Goal: Task Accomplishment & Management: Complete application form

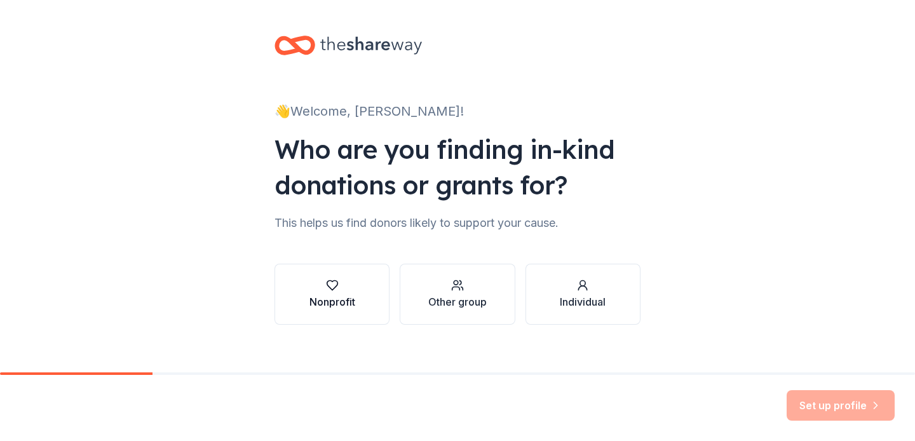
click at [356, 306] on button "Nonprofit" at bounding box center [331, 294] width 115 height 61
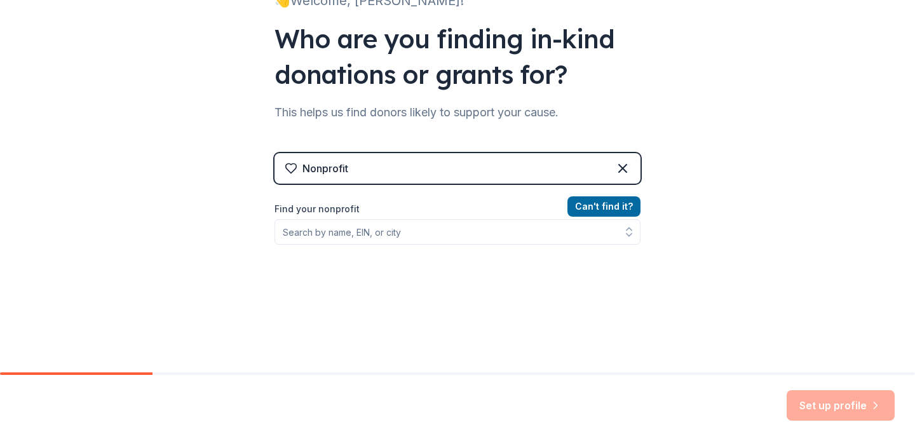
scroll to position [128, 0]
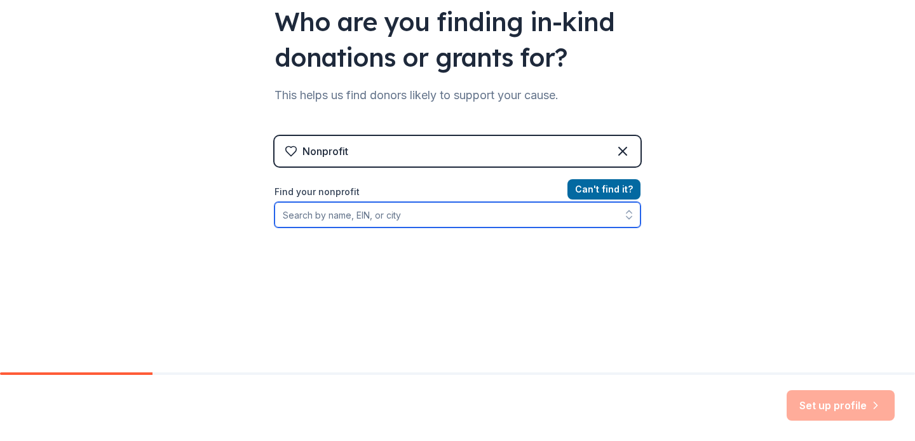
click at [409, 218] on input "Find your nonprofit" at bounding box center [457, 214] width 366 height 25
type input "medlife"
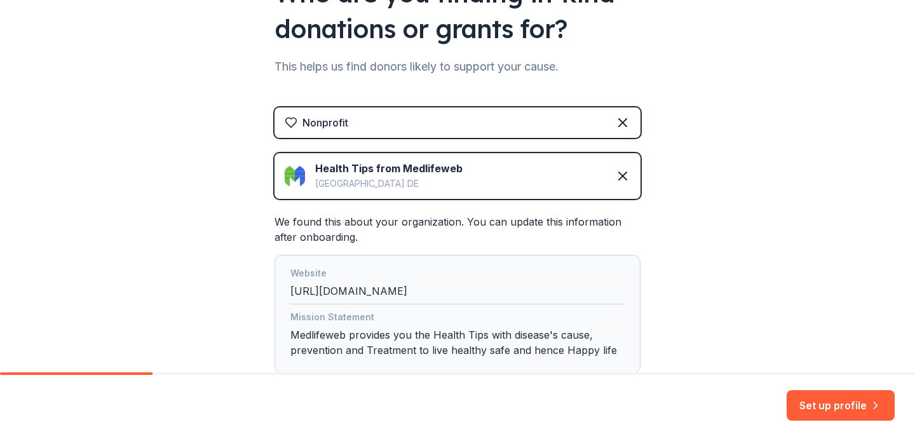
scroll to position [171, 0]
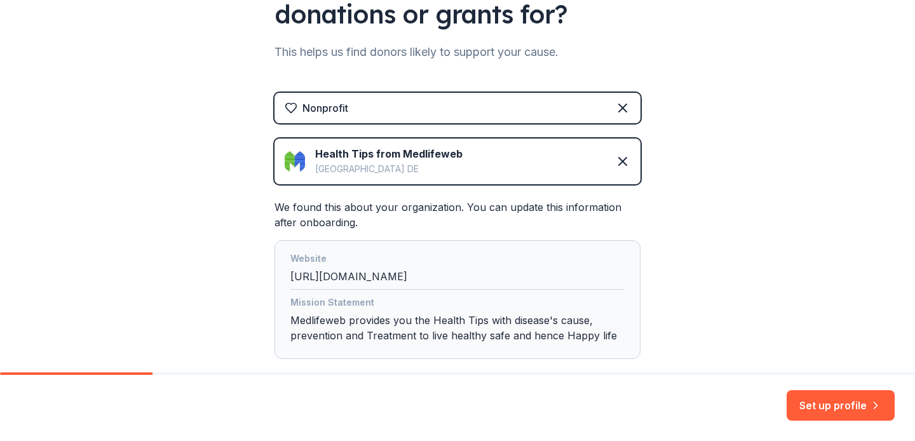
click at [393, 153] on div "Health Tips from Medlifeweb" at bounding box center [388, 153] width 147 height 15
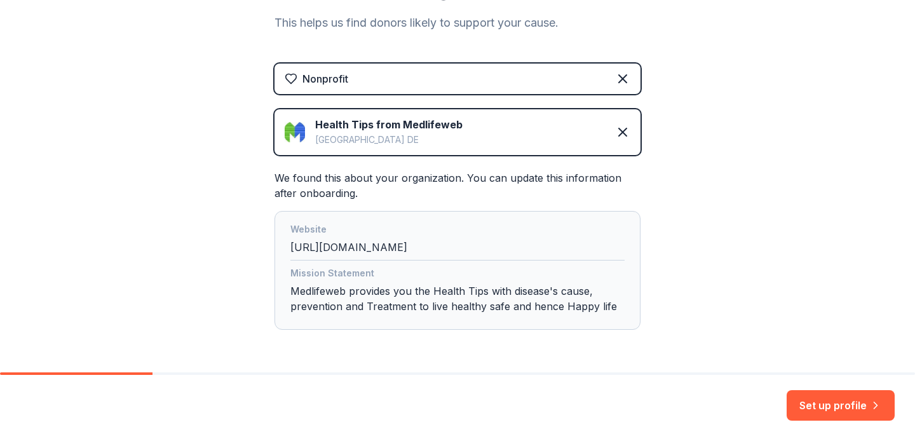
scroll to position [217, 0]
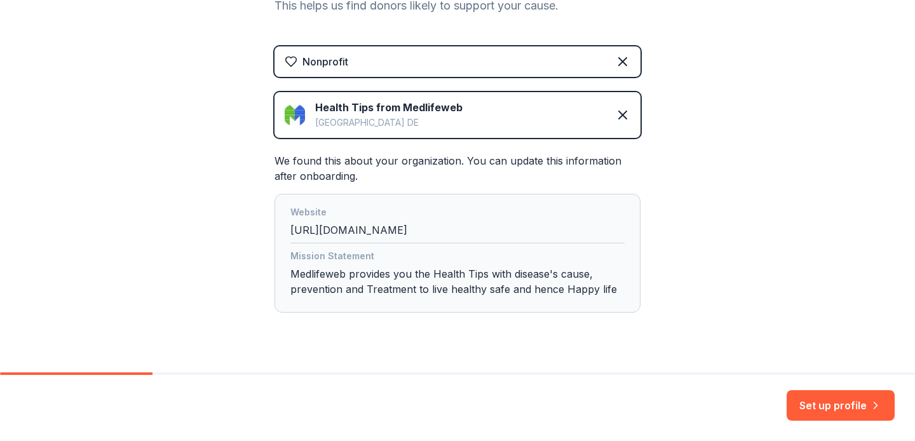
click at [372, 55] on div "Nonprofit" at bounding box center [457, 61] width 366 height 30
click at [376, 119] on div "Dover DE" at bounding box center [388, 122] width 147 height 15
click at [625, 109] on icon at bounding box center [622, 114] width 15 height 15
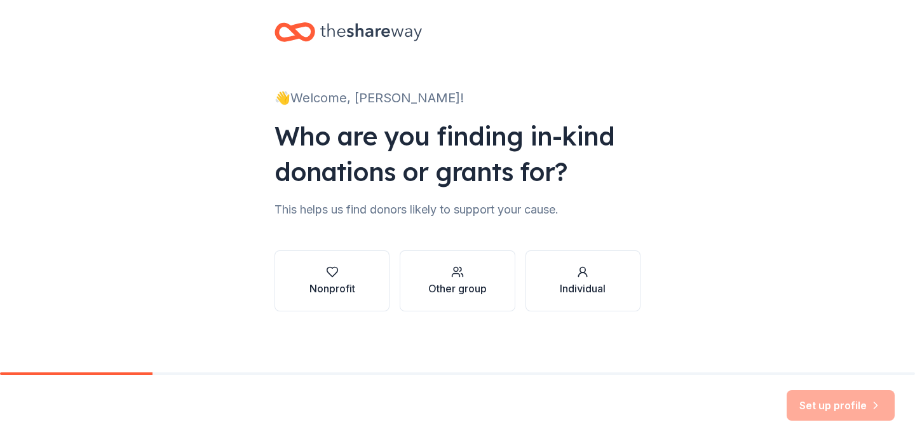
scroll to position [13, 0]
click at [334, 287] on div "Nonprofit" at bounding box center [332, 288] width 46 height 15
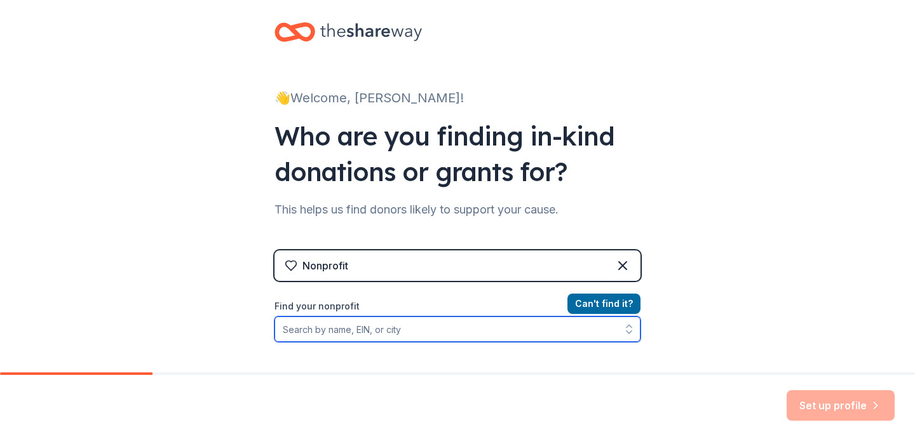
click at [331, 327] on input "Find your nonprofit" at bounding box center [457, 328] width 366 height 25
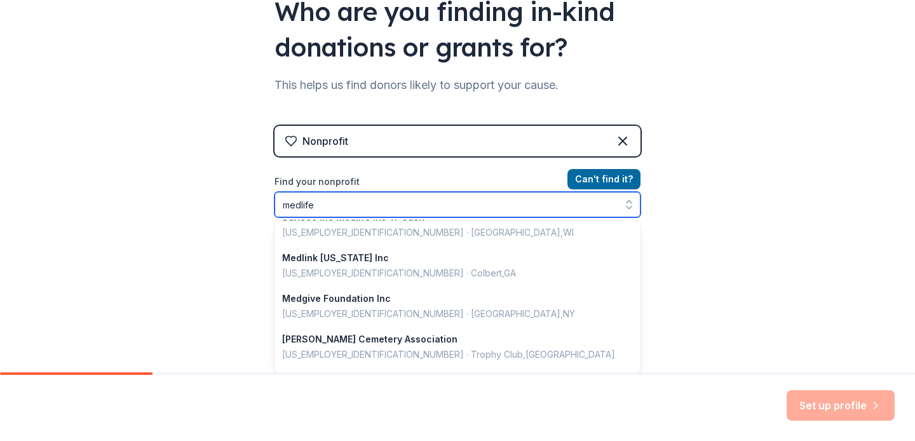
scroll to position [0, 0]
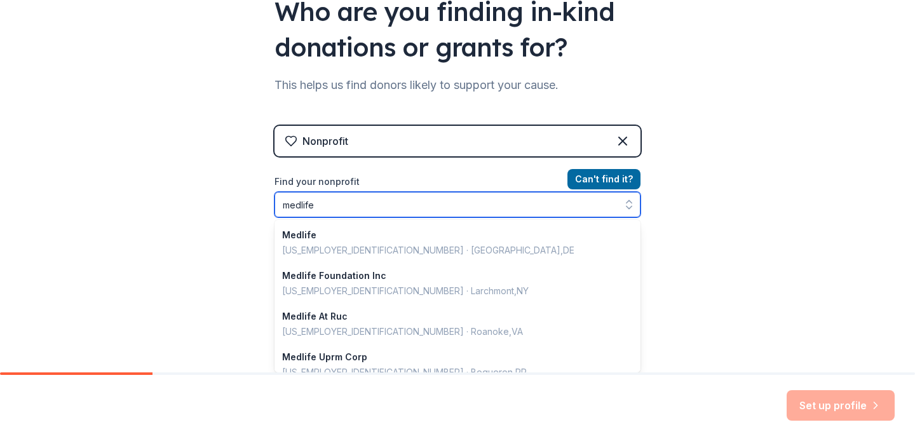
click at [293, 207] on input "medlife" at bounding box center [457, 204] width 366 height 25
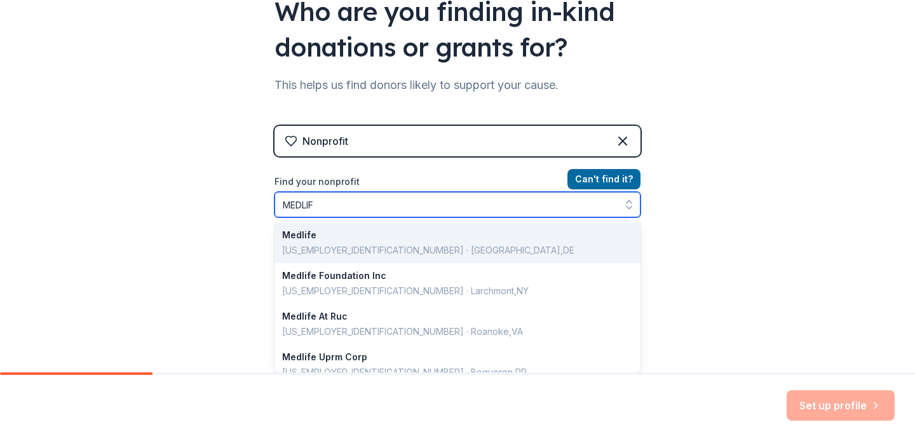
type input "MEDLIFE"
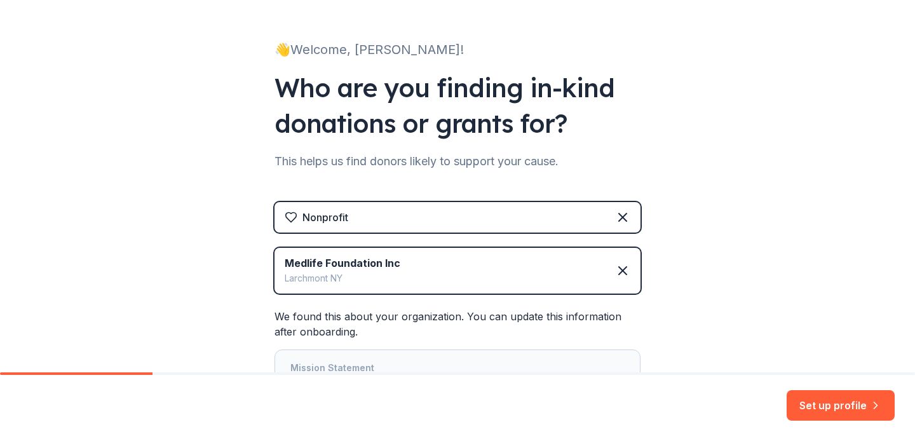
scroll to position [138, 0]
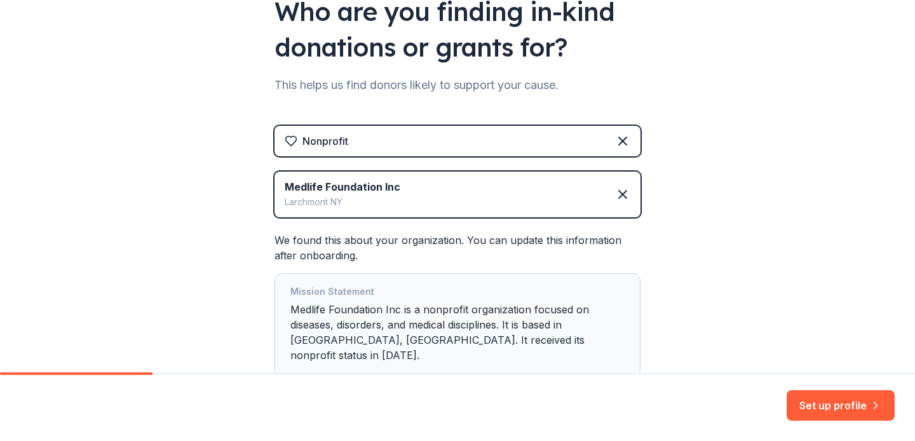
click at [376, 182] on div "Medlife Foundation Inc" at bounding box center [343, 186] width 116 height 15
click at [622, 189] on icon at bounding box center [622, 194] width 15 height 15
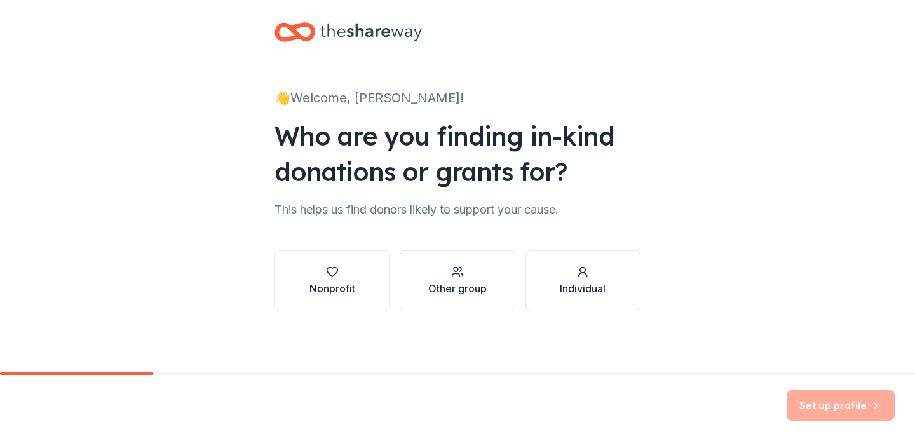
scroll to position [13, 0]
click at [372, 285] on button "Nonprofit" at bounding box center [331, 280] width 115 height 61
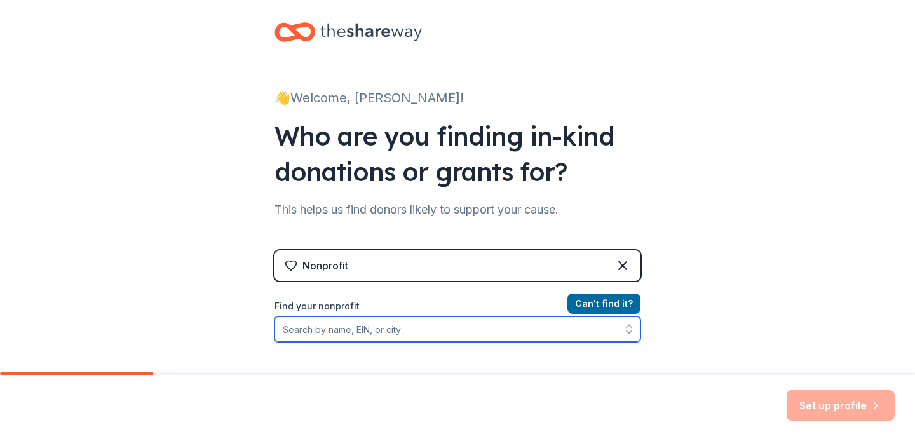
click at [294, 332] on input "Find your nonprofit" at bounding box center [457, 328] width 366 height 25
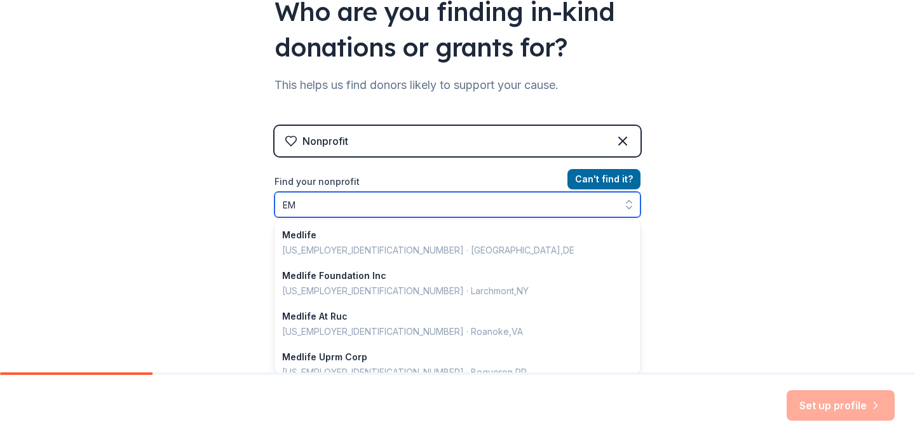
scroll to position [653, 0]
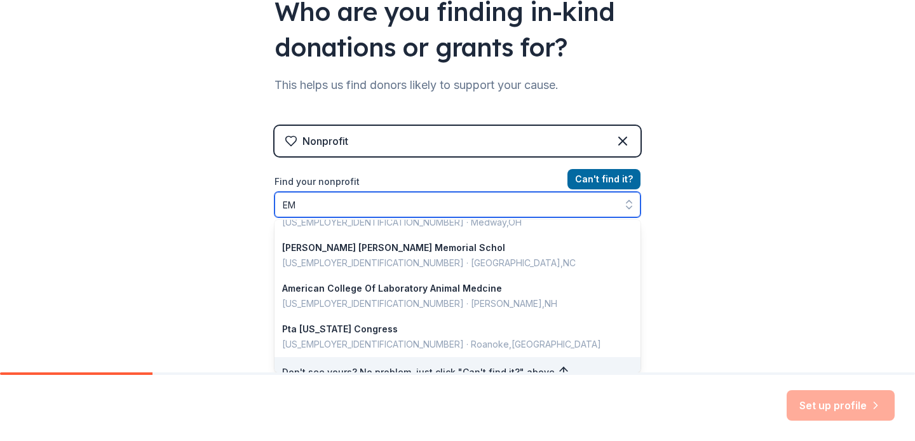
type input "E"
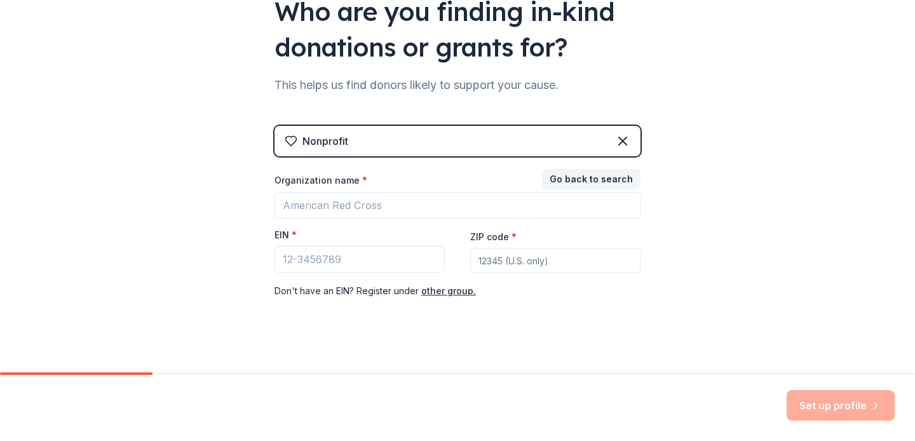
click at [311, 134] on div "Nonprofit" at bounding box center [325, 140] width 46 height 15
click at [610, 142] on div "Nonprofit" at bounding box center [457, 141] width 366 height 30
click at [613, 142] on div "Nonprofit" at bounding box center [457, 141] width 366 height 30
click at [620, 142] on icon at bounding box center [622, 140] width 15 height 15
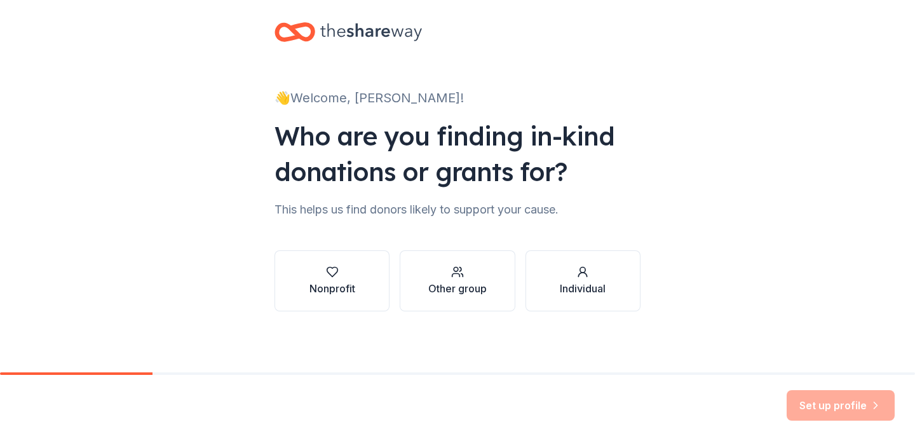
scroll to position [13, 0]
click at [438, 300] on button "Other group" at bounding box center [457, 280] width 115 height 61
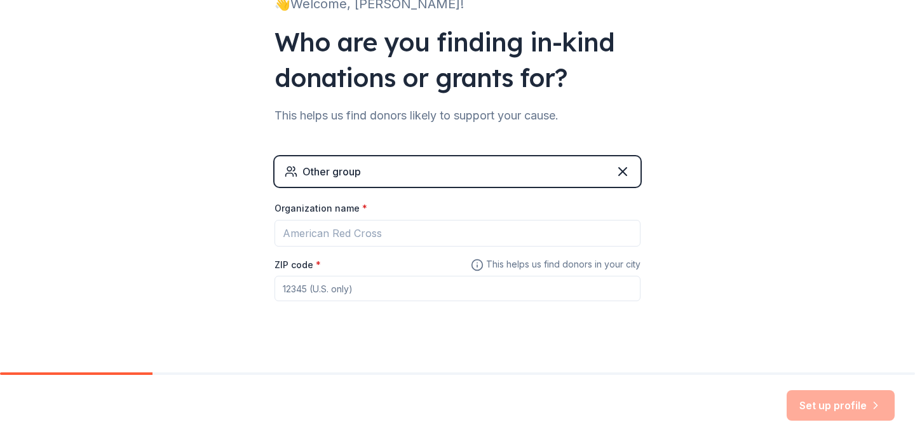
scroll to position [108, 0]
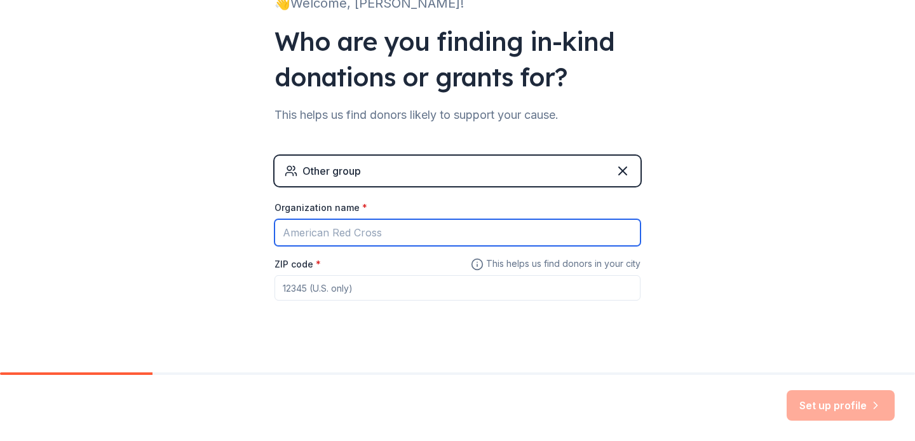
click at [363, 241] on input "Organization name *" at bounding box center [457, 232] width 366 height 27
type input "MEDLIFE"
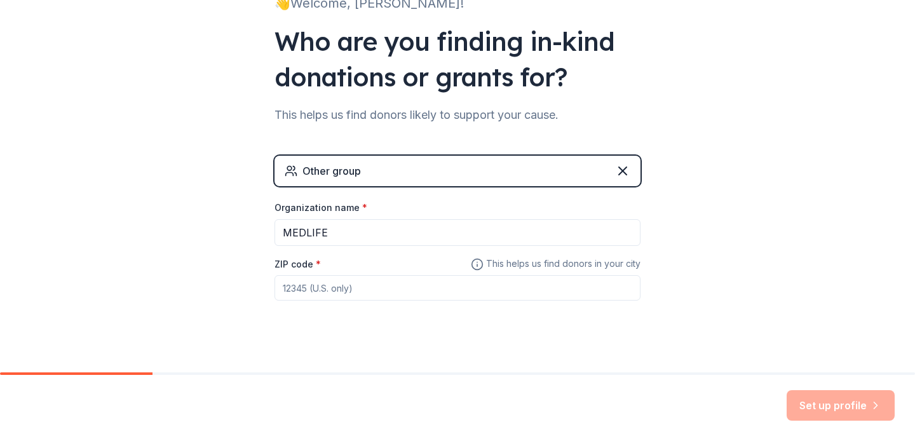
click at [395, 298] on input "ZIP code *" at bounding box center [457, 287] width 366 height 25
type input "01770"
click at [846, 405] on button "Set up profile" at bounding box center [841, 405] width 108 height 30
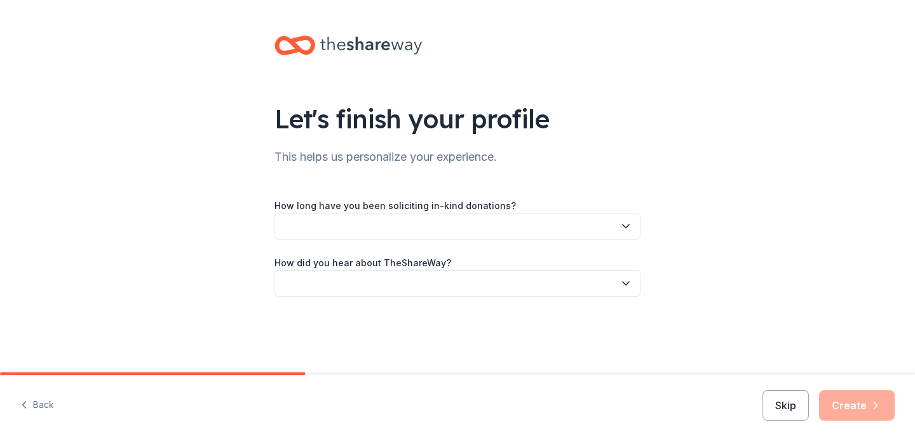
click at [343, 224] on button "button" at bounding box center [457, 226] width 366 height 27
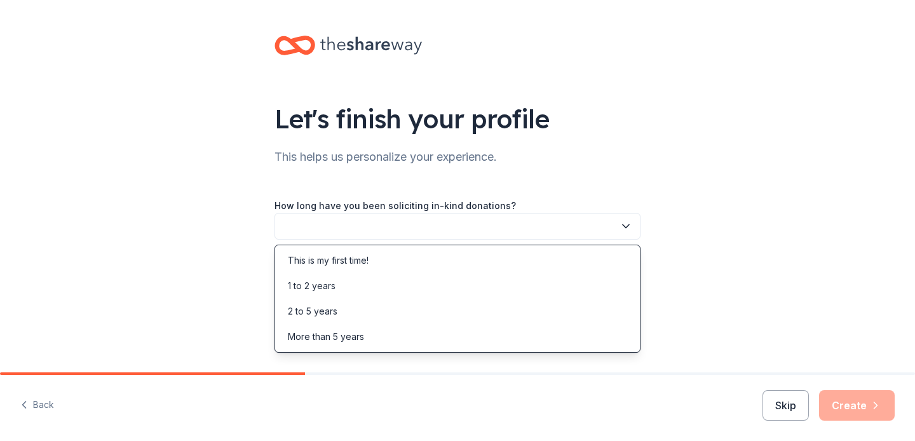
click at [343, 224] on button "button" at bounding box center [457, 226] width 366 height 27
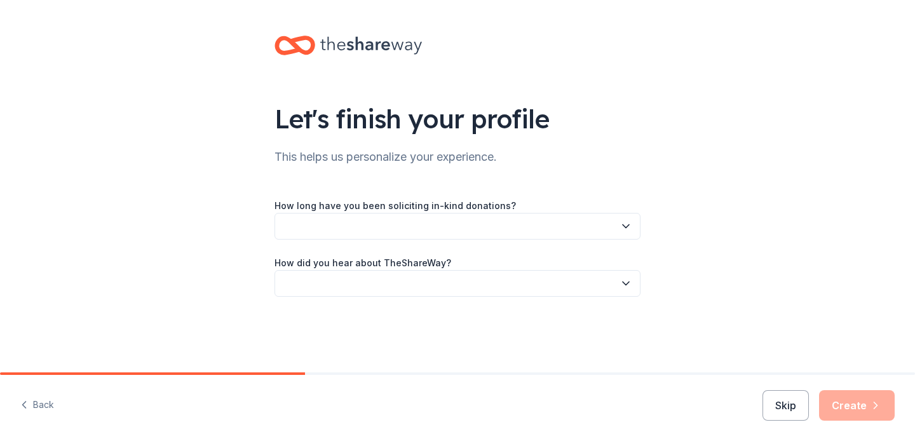
click at [450, 229] on button "button" at bounding box center [457, 226] width 366 height 27
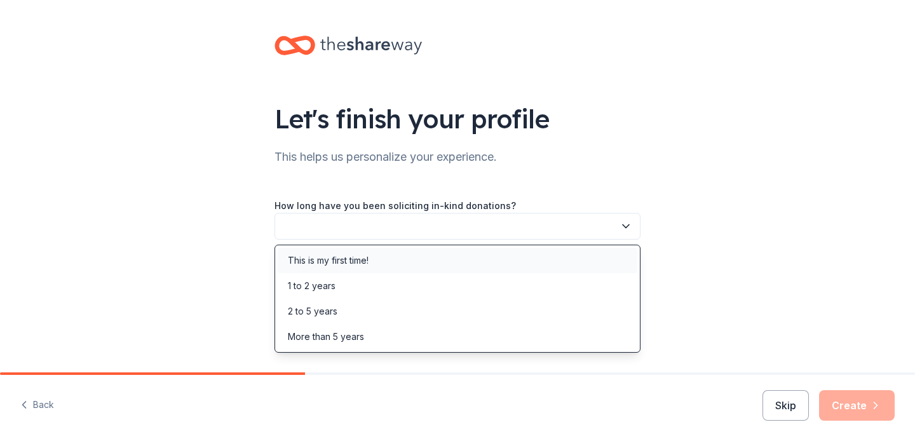
click at [383, 255] on div "This is my first time!" at bounding box center [458, 260] width 360 height 25
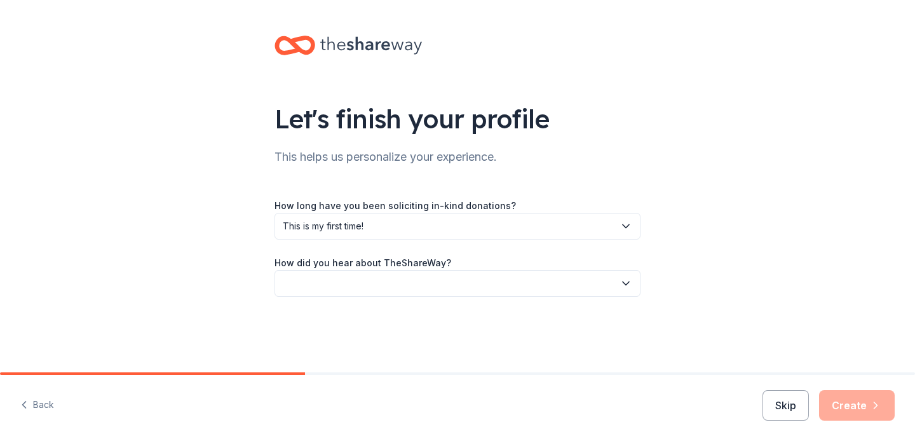
click at [393, 287] on button "button" at bounding box center [457, 283] width 366 height 27
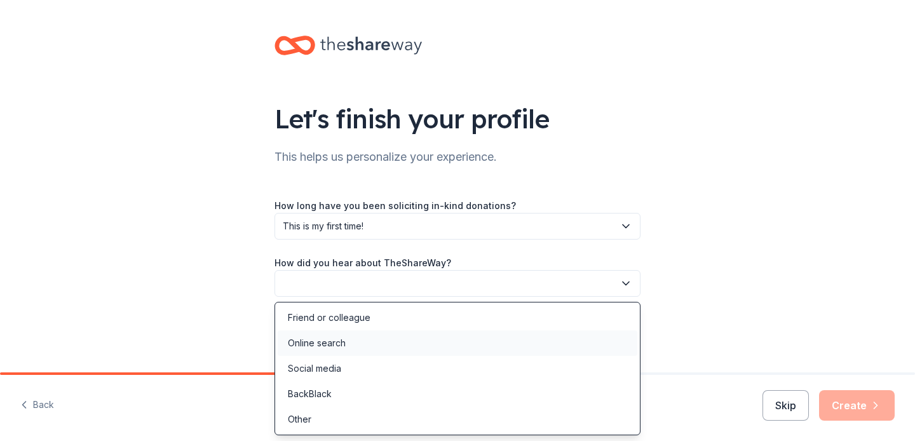
click at [396, 348] on div "Online search" at bounding box center [458, 342] width 360 height 25
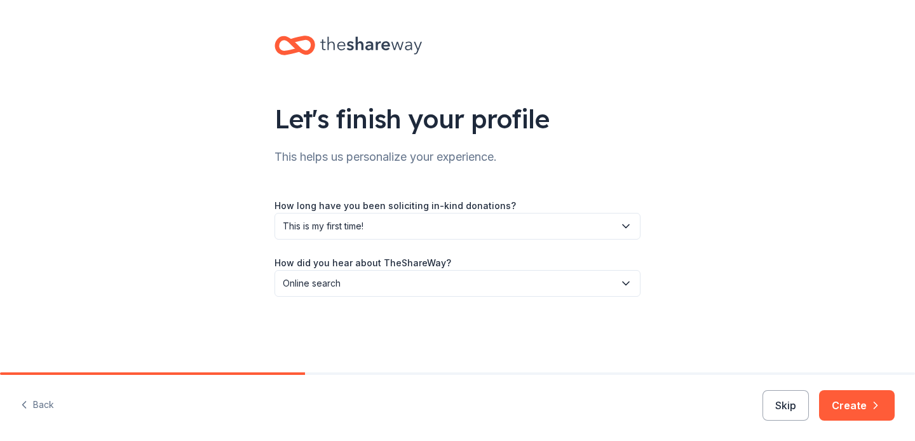
click at [876, 421] on div "Back Skip Create" at bounding box center [457, 408] width 915 height 66
click at [861, 405] on button "Create" at bounding box center [857, 405] width 76 height 30
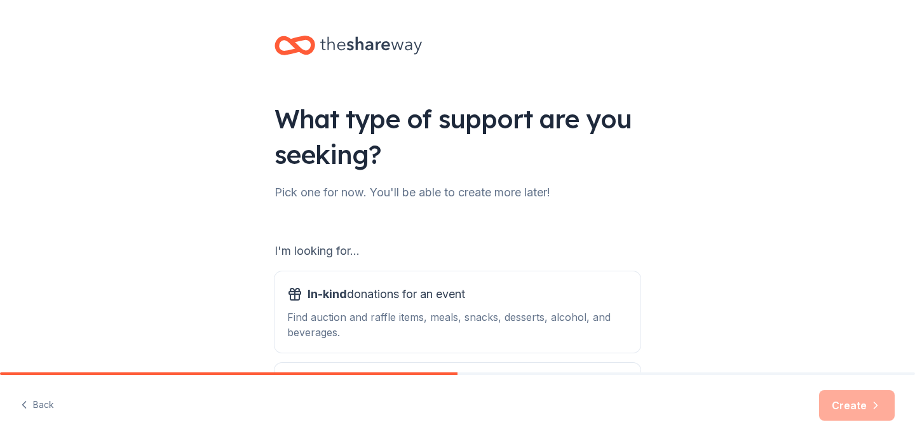
scroll to position [105, 0]
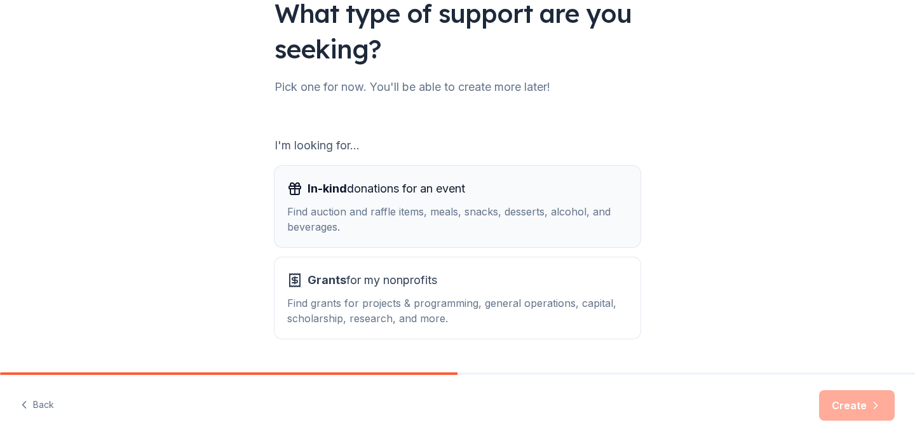
click at [507, 191] on div "In-kind donations for an event" at bounding box center [457, 189] width 341 height 20
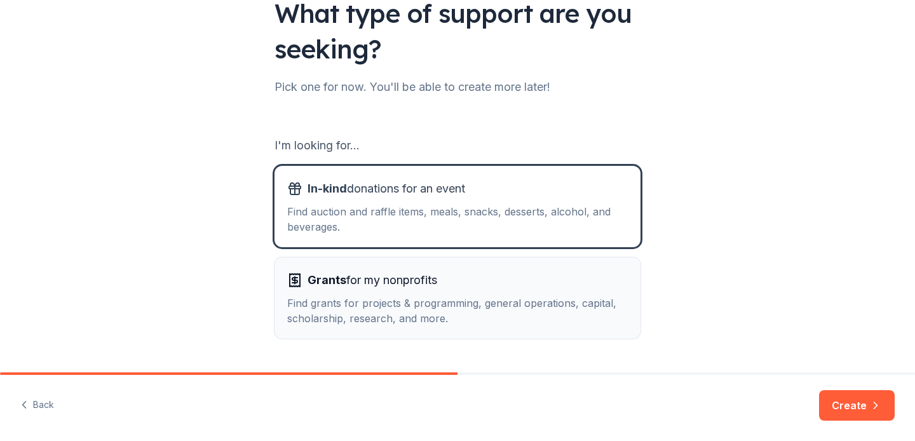
click at [619, 302] on div "Find grants for projects & programming, general operations, capital, scholarshi…" at bounding box center [457, 310] width 341 height 30
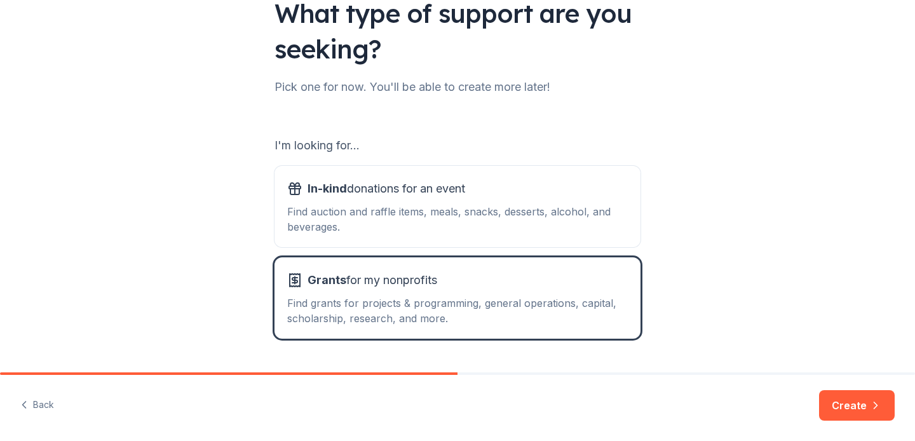
click at [476, 158] on div "I'm looking for... In-kind donations for an event Find auction and raffle items…" at bounding box center [457, 236] width 366 height 203
click at [550, 196] on div "In-kind donations for an event" at bounding box center [457, 189] width 341 height 20
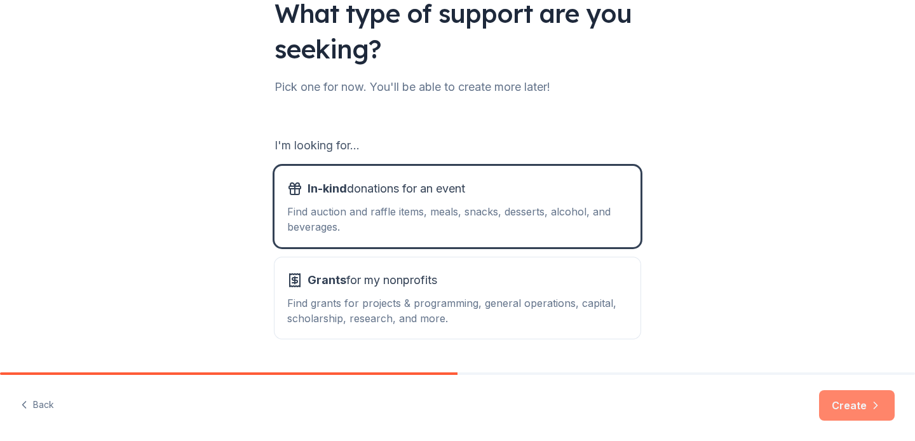
click at [857, 405] on button "Create" at bounding box center [857, 405] width 76 height 30
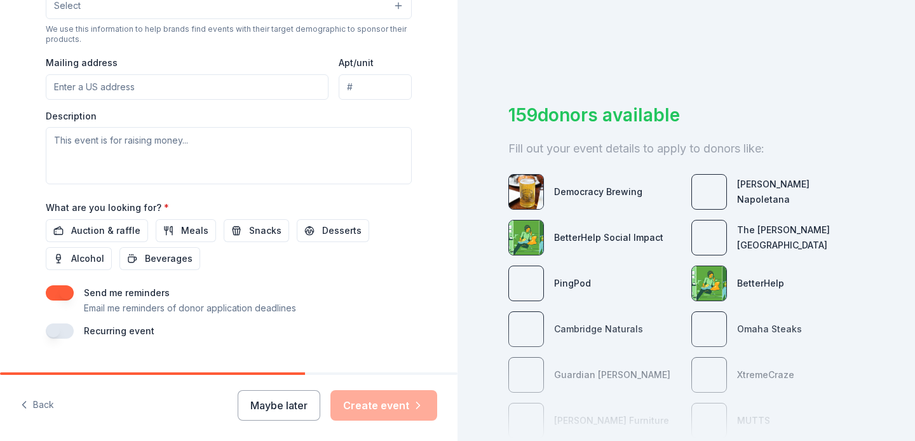
scroll to position [473, 0]
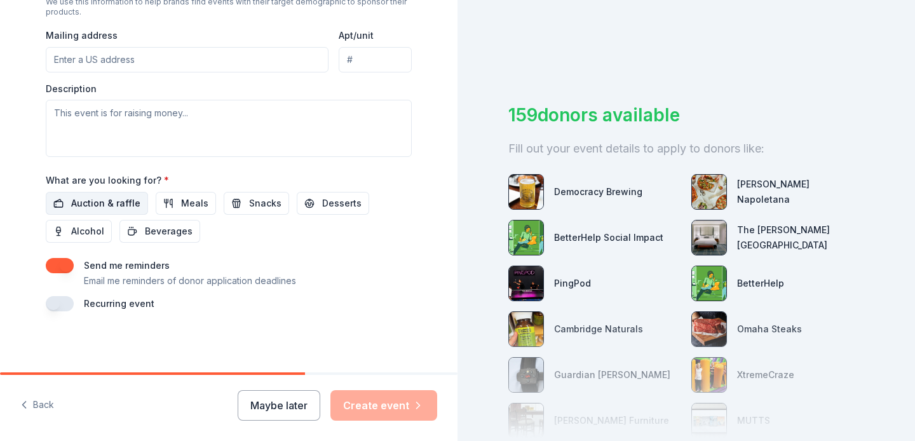
click at [127, 196] on span "Auction & raffle" at bounding box center [105, 203] width 69 height 15
click at [191, 203] on span "Meals" at bounding box center [194, 203] width 27 height 15
click at [184, 201] on span "Meals" at bounding box center [194, 203] width 27 height 15
click at [299, 200] on button "Desserts" at bounding box center [333, 203] width 72 height 23
click at [332, 205] on span "Desserts" at bounding box center [341, 203] width 39 height 15
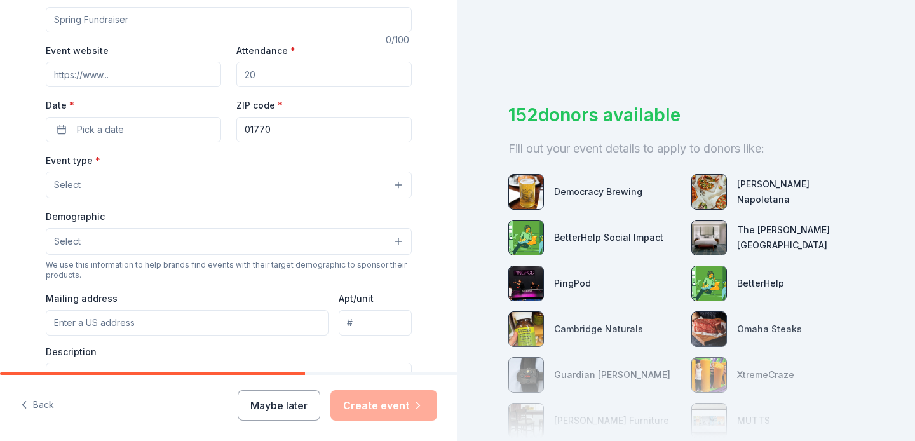
scroll to position [0, 0]
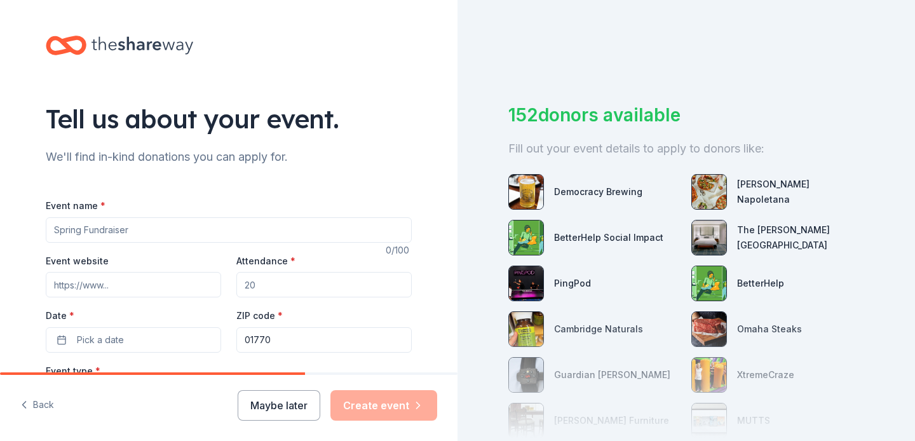
click at [145, 210] on div "Event name *" at bounding box center [229, 220] width 366 height 45
click at [153, 228] on input "Event name *" at bounding box center [229, 229] width 366 height 25
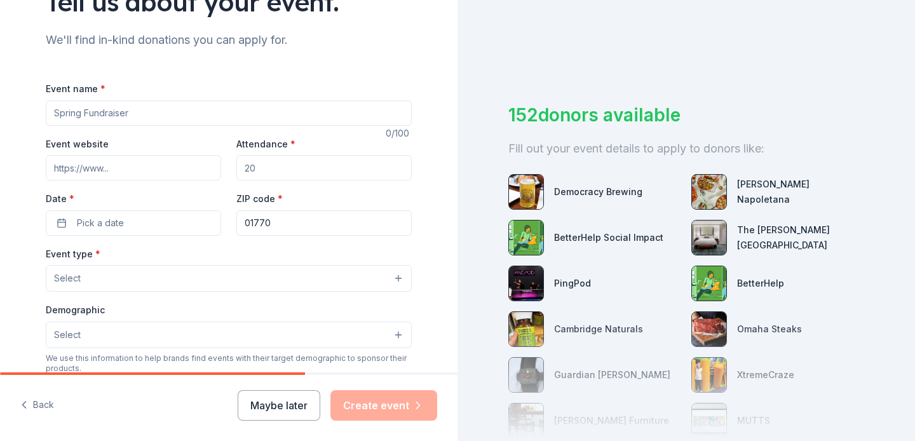
scroll to position [120, 0]
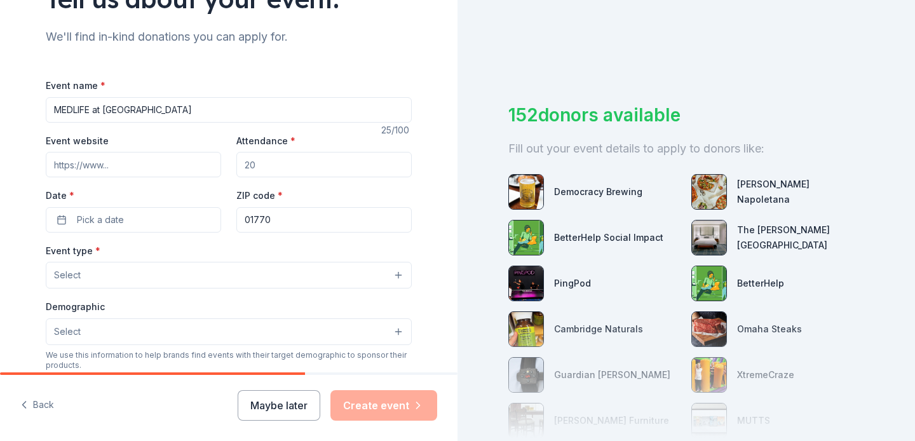
click at [97, 110] on input "MEDLIFE at [GEOGRAPHIC_DATA]" at bounding box center [229, 109] width 366 height 25
click at [134, 110] on input "MEDLIFE Dover Sherborn" at bounding box center [229, 109] width 366 height 25
click at [198, 110] on input "MEDLIFE Dover Sherborn" at bounding box center [229, 109] width 366 height 25
type input "MEDLIFE Dover Sherborn Raffle"
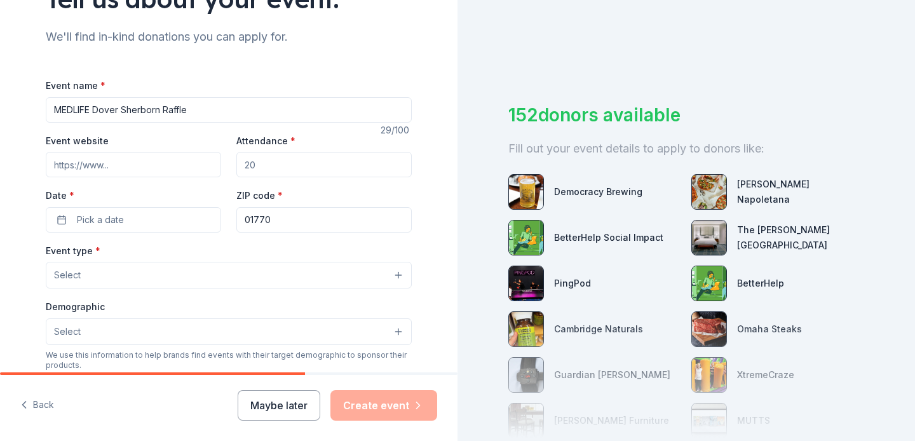
click at [139, 168] on input "Event website" at bounding box center [133, 164] width 175 height 25
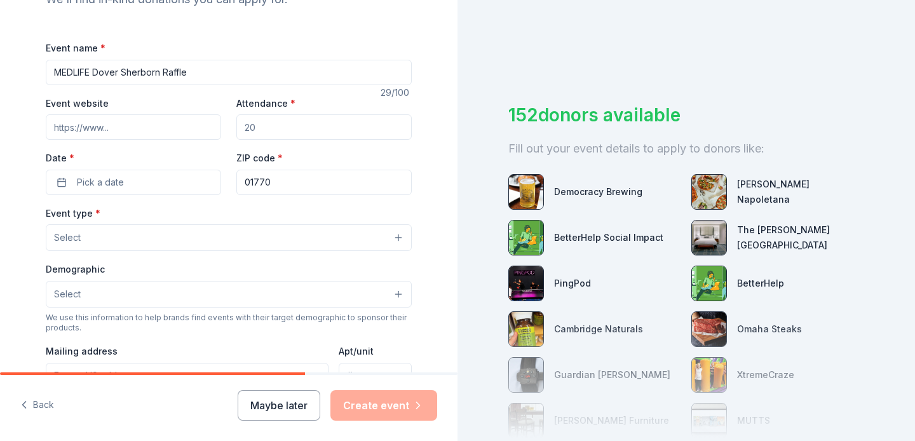
scroll to position [158, 0]
drag, startPoint x: 272, startPoint y: 124, endPoint x: 281, endPoint y: 124, distance: 8.9
click at [281, 124] on input "Attendance *" at bounding box center [323, 126] width 175 height 25
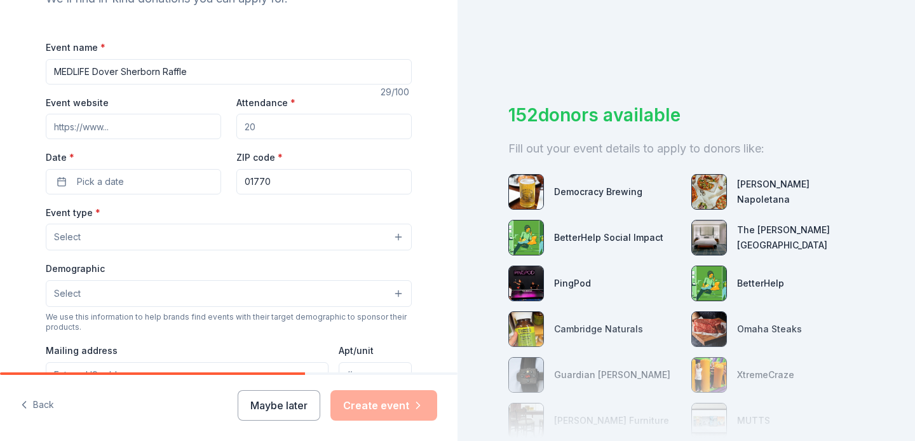
click at [281, 124] on input "Attendance *" at bounding box center [323, 126] width 175 height 25
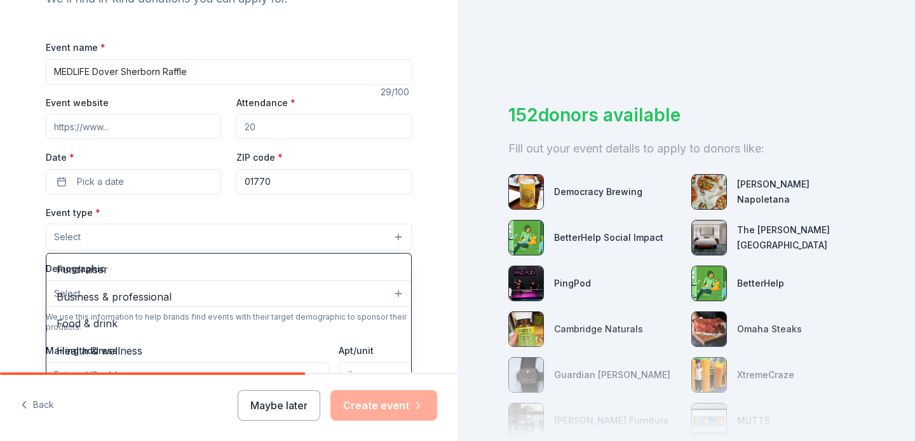
click at [237, 230] on button "Select" at bounding box center [229, 237] width 366 height 27
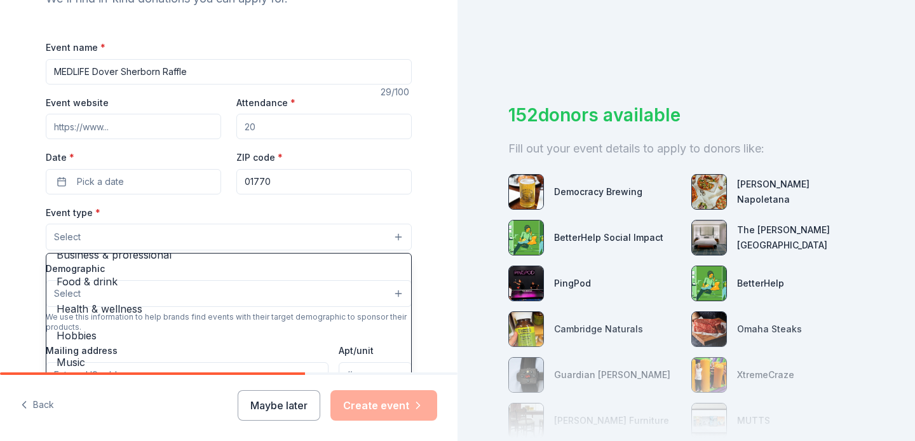
scroll to position [0, 0]
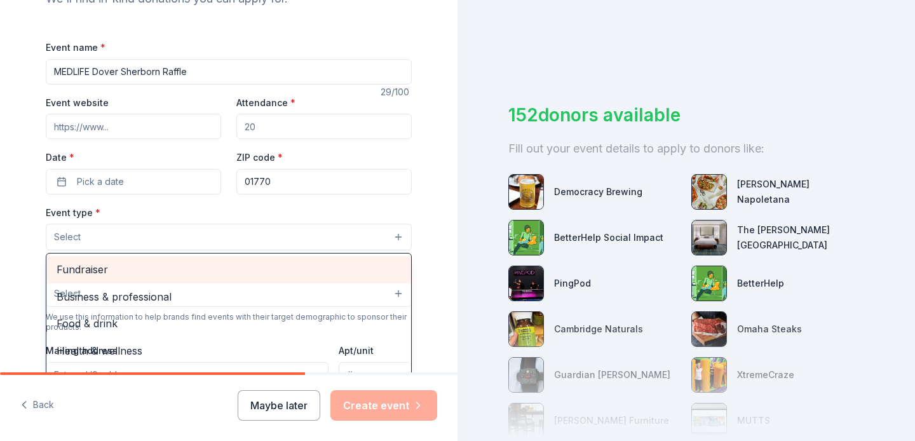
click at [243, 268] on span "Fundraiser" at bounding box center [229, 269] width 344 height 17
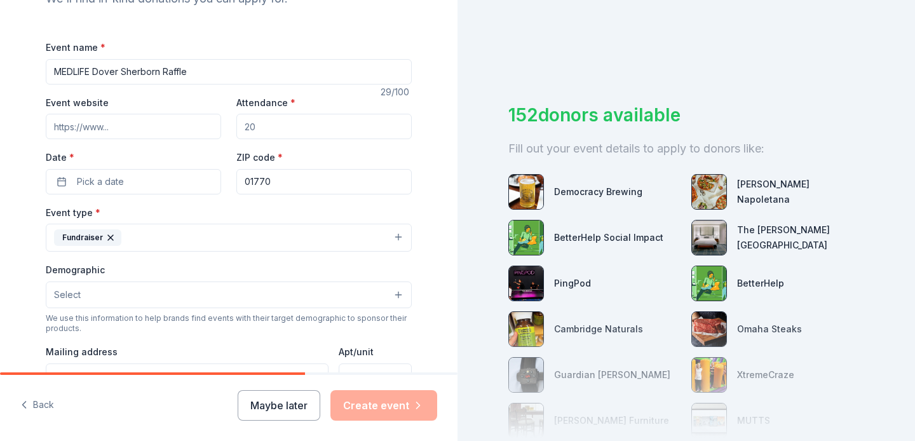
click at [201, 230] on button "Fundraiser" at bounding box center [229, 238] width 366 height 28
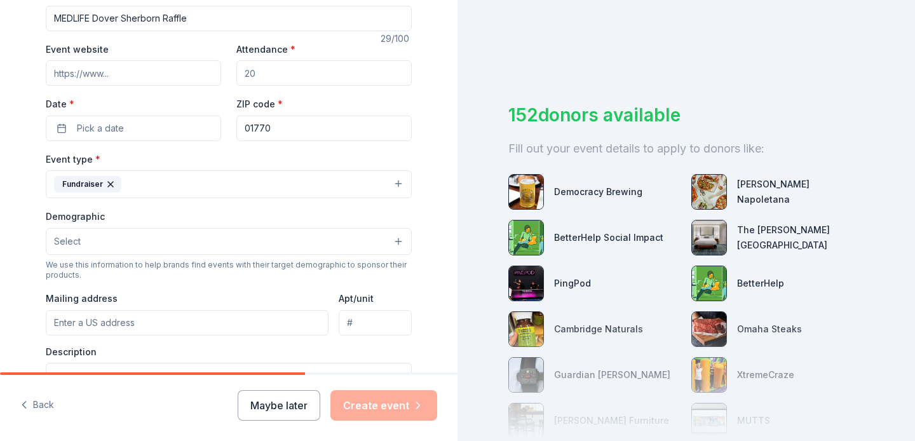
scroll to position [219, 0]
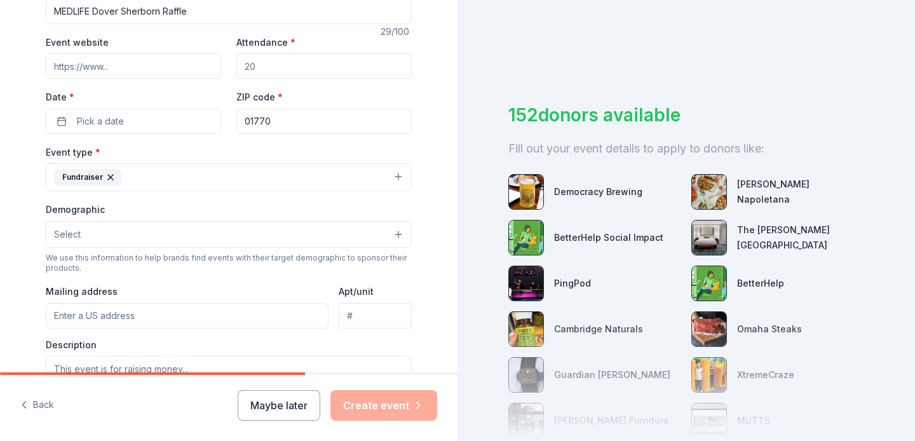
click at [200, 231] on button "Select" at bounding box center [229, 234] width 366 height 27
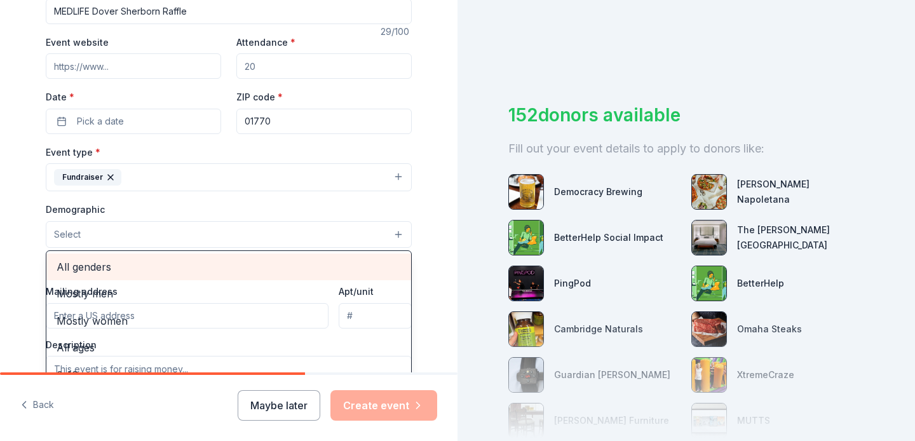
click at [200, 268] on span "All genders" at bounding box center [229, 267] width 344 height 17
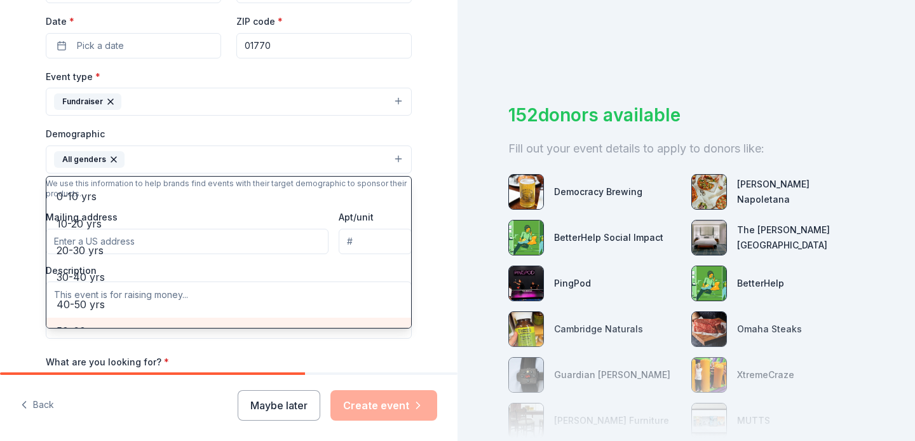
scroll to position [0, 0]
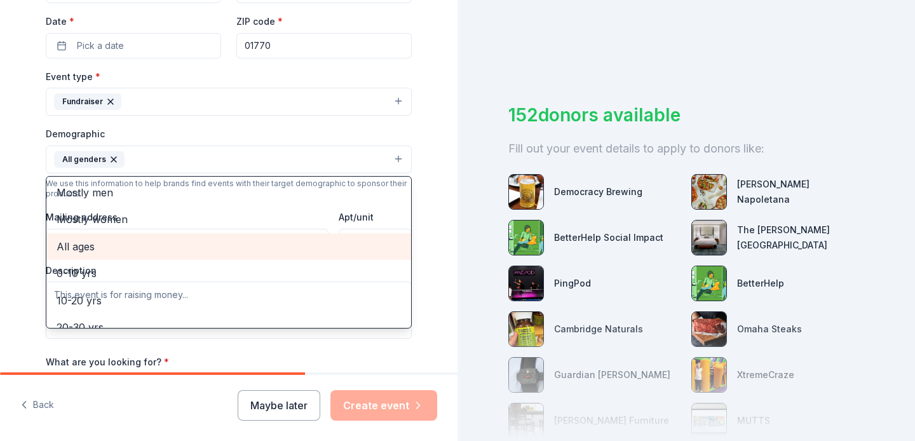
click at [201, 245] on span "All ages" at bounding box center [229, 246] width 344 height 17
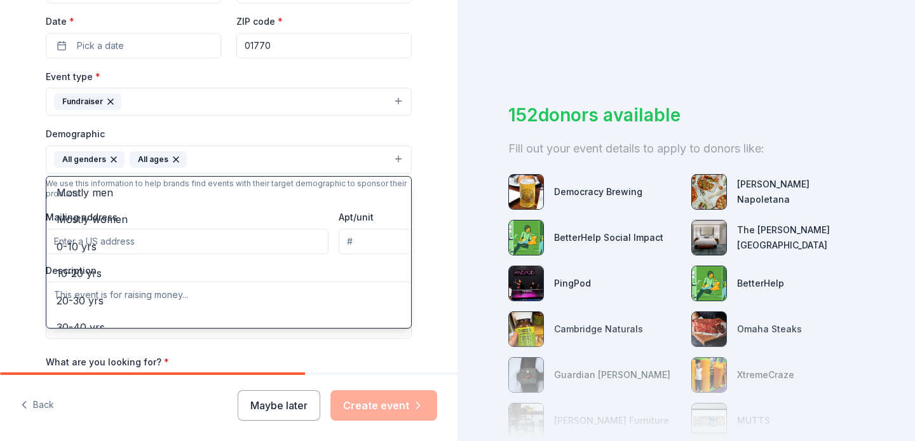
click at [250, 158] on button "All genders All ages" at bounding box center [229, 160] width 366 height 28
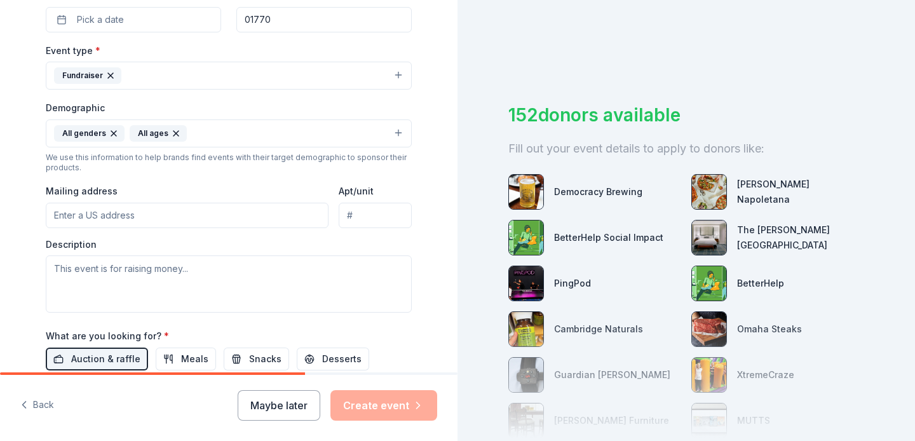
scroll to position [321, 0]
click at [243, 209] on input "Mailing address" at bounding box center [187, 214] width 283 height 25
type input "[STREET_ADDRESS]"
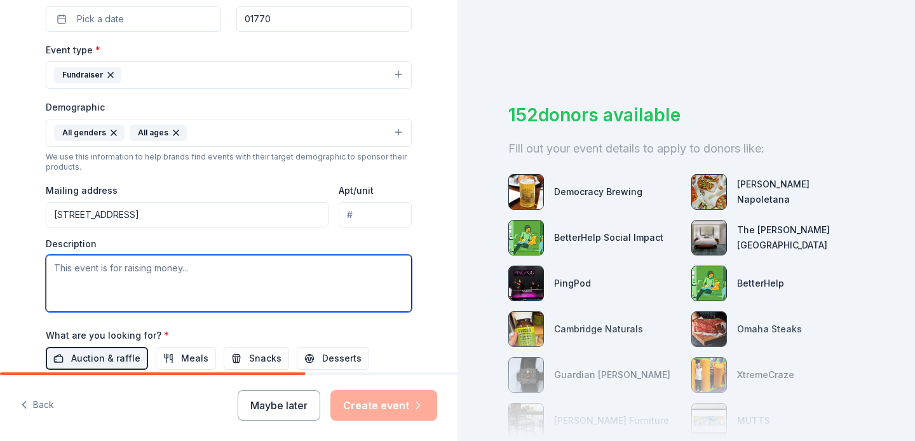
click at [256, 262] on textarea at bounding box center [229, 283] width 366 height 57
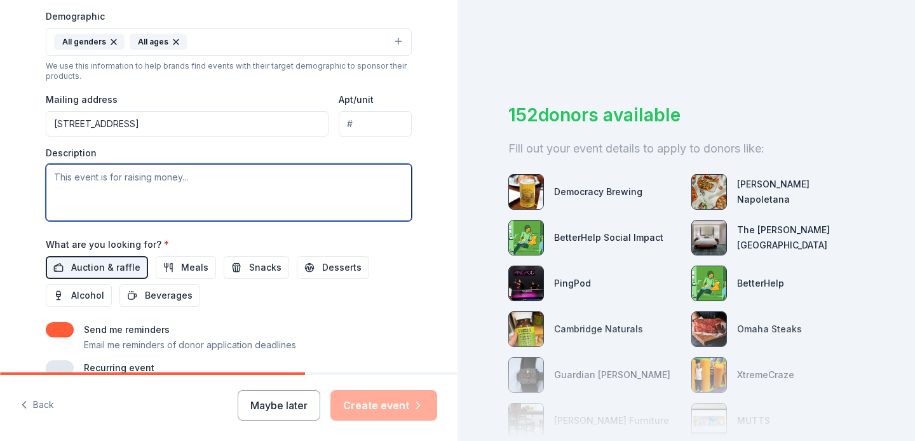
scroll to position [476, 0]
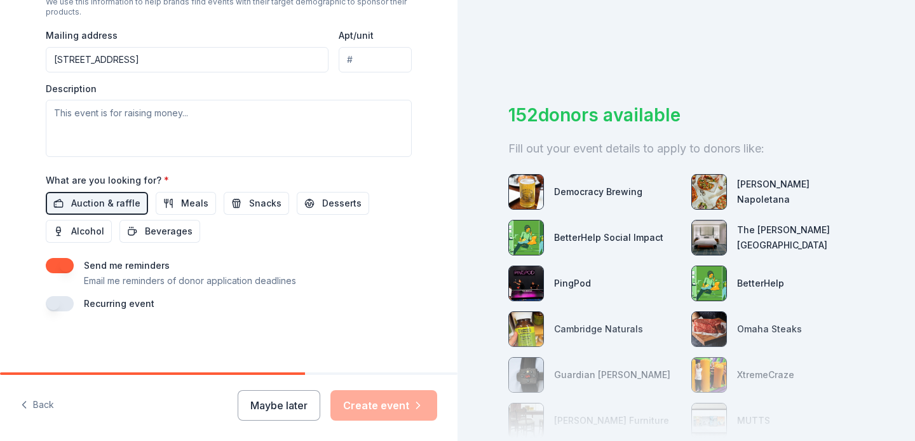
click at [65, 269] on button "button" at bounding box center [60, 265] width 28 height 15
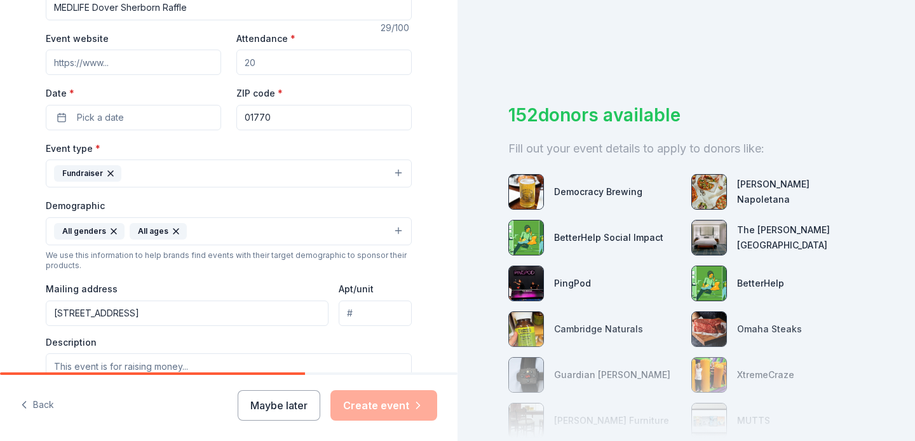
scroll to position [141, 0]
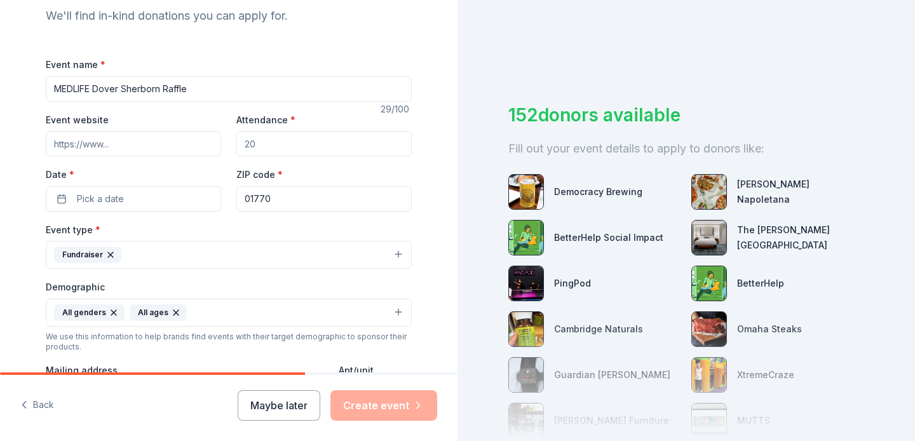
click at [142, 147] on input "Event website" at bounding box center [133, 143] width 175 height 25
paste input "[URL][DOMAIN_NAME]"
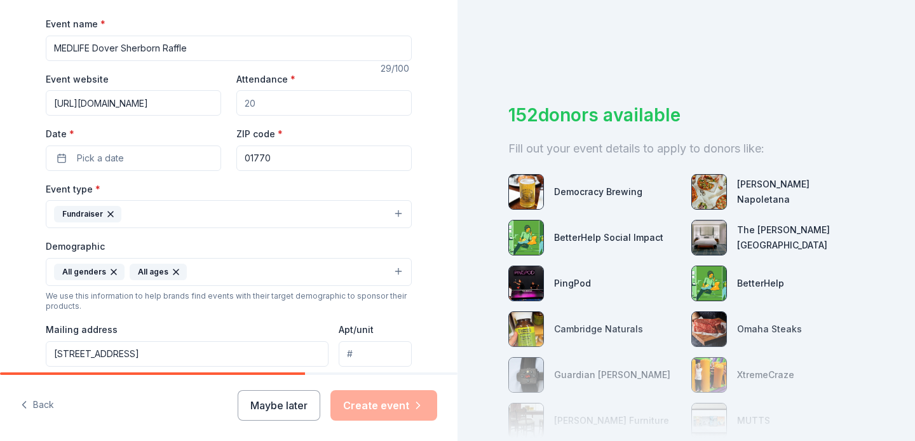
scroll to position [184, 0]
type input "[URL][DOMAIN_NAME]"
click at [271, 92] on input "Attendance *" at bounding box center [323, 100] width 175 height 25
click at [271, 96] on input "Attendance *" at bounding box center [323, 100] width 175 height 25
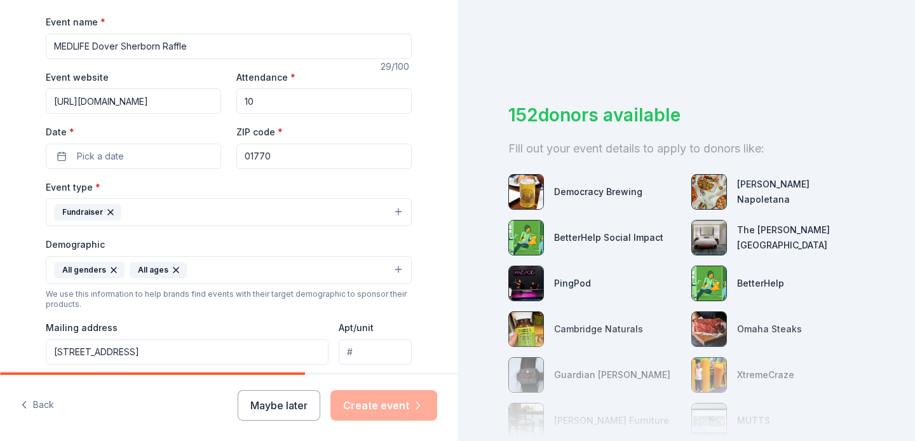
type input "1"
type input "3"
type input "4"
type input "50"
click at [137, 159] on button "Pick a date" at bounding box center [133, 156] width 175 height 25
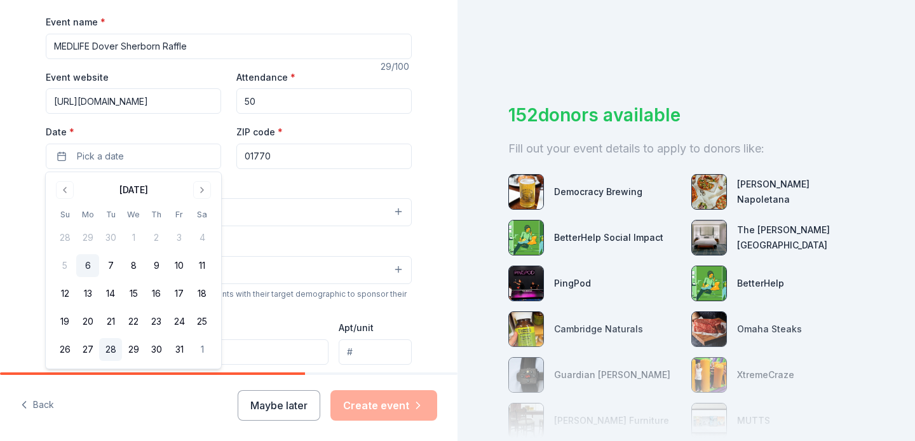
click at [117, 346] on button "28" at bounding box center [110, 349] width 23 height 23
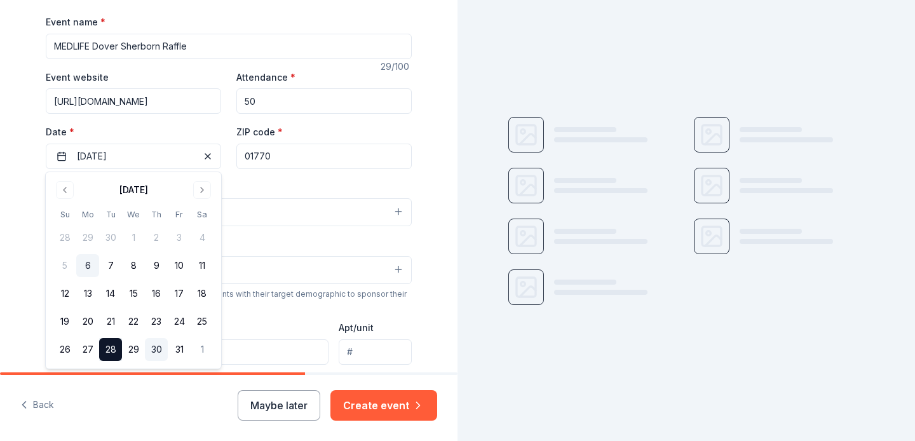
click at [153, 352] on button "30" at bounding box center [156, 349] width 23 height 23
click at [105, 353] on button "28" at bounding box center [110, 349] width 23 height 23
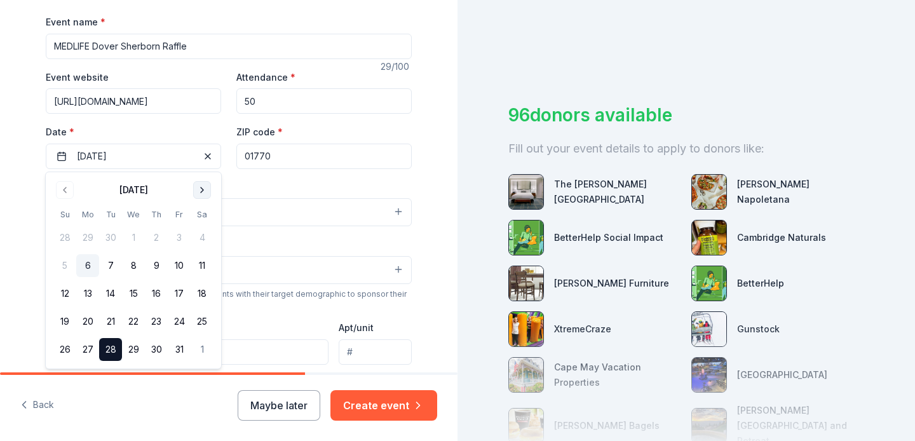
click at [195, 185] on button "Go to next month" at bounding box center [202, 190] width 18 height 18
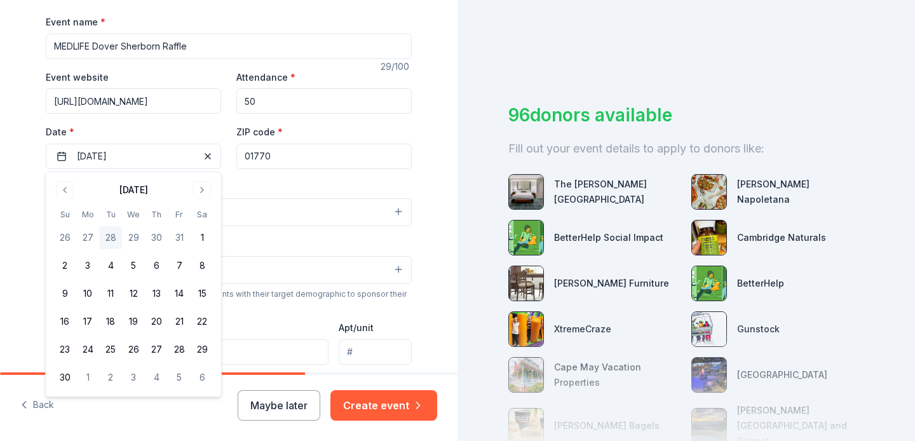
click at [297, 141] on div "ZIP code * 01770" at bounding box center [323, 146] width 175 height 45
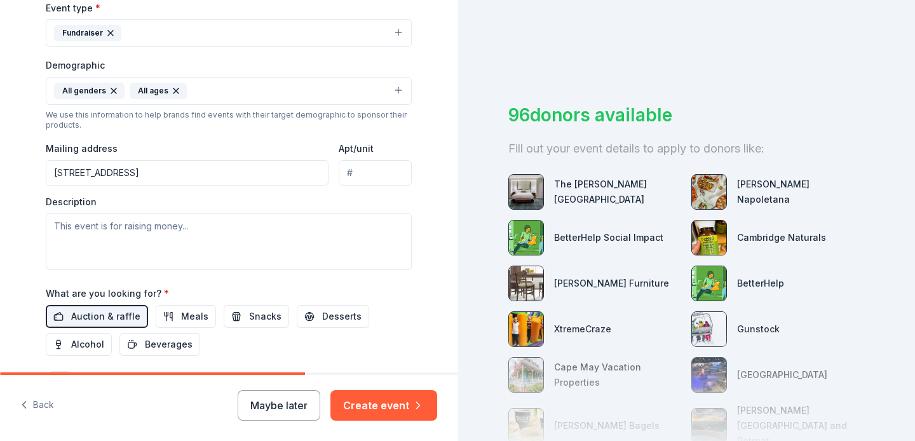
scroll to position [381, 0]
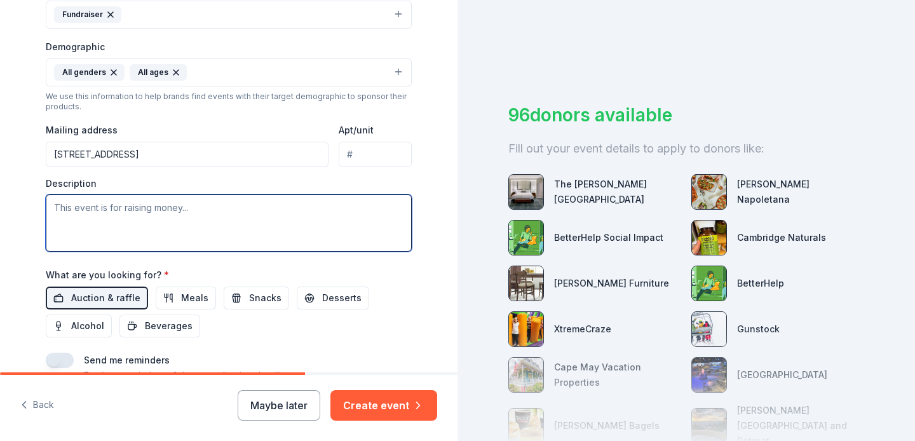
click at [243, 227] on textarea at bounding box center [229, 222] width 366 height 57
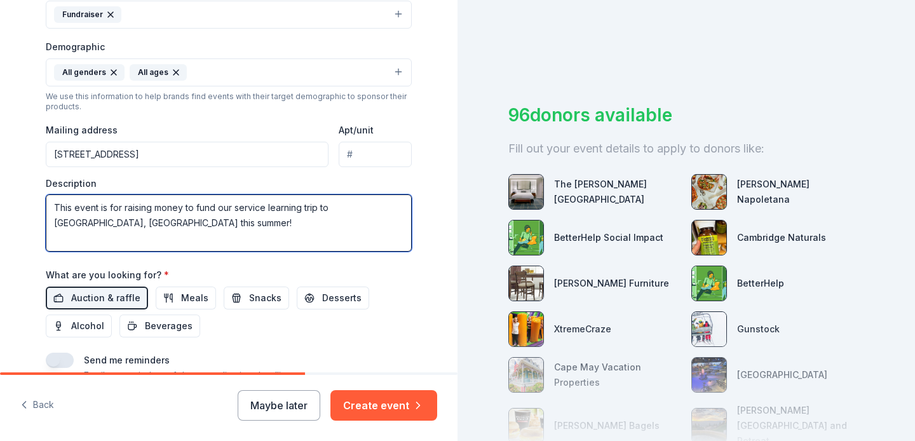
drag, startPoint x: 100, startPoint y: 206, endPoint x: 113, endPoint y: 206, distance: 12.7
click at [100, 206] on textarea "This event is for raising money to fund our service learning trip to [GEOGRAPHI…" at bounding box center [229, 222] width 366 height 57
click at [119, 208] on textarea "This event is for raising money to fund our service learning trip to [GEOGRAPHI…" at bounding box center [229, 222] width 366 height 57
click at [224, 208] on textarea "This event is for raising money to fund our service learning trip to [GEOGRAPHI…" at bounding box center [229, 222] width 366 height 57
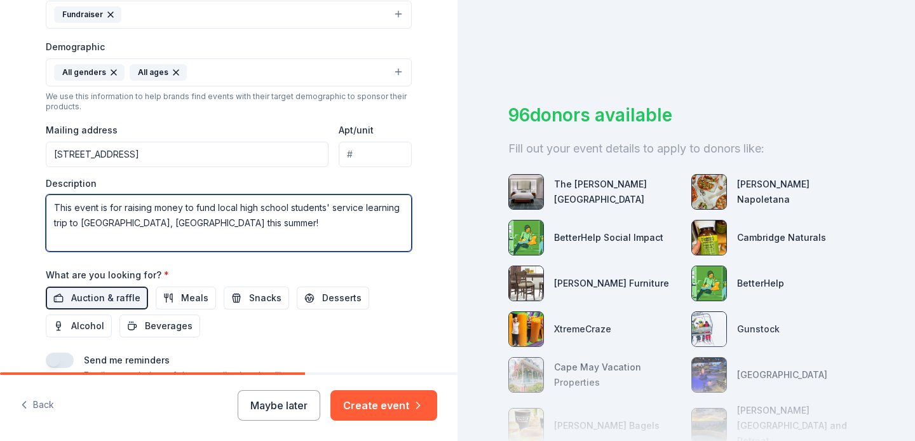
click at [274, 229] on textarea "This event is for raising money to fund local high school students' service lea…" at bounding box center [229, 222] width 366 height 57
paste textarea "Our mission is to build a worldwide Movement empowering the underserved in thei…"
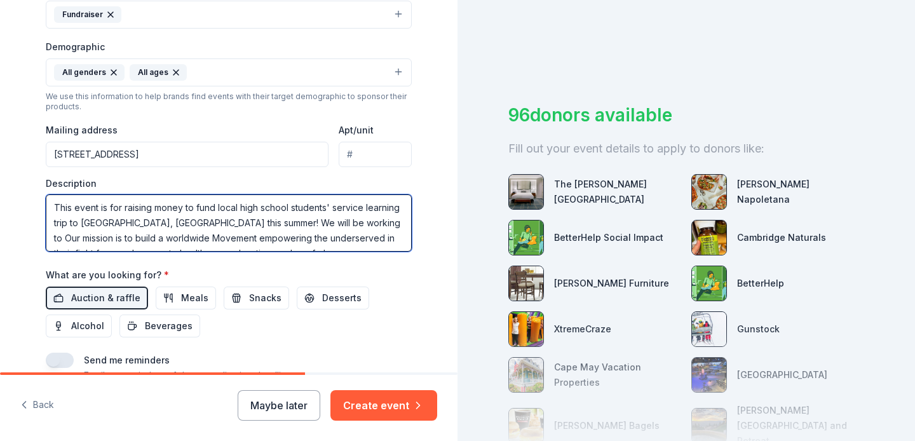
scroll to position [8, 0]
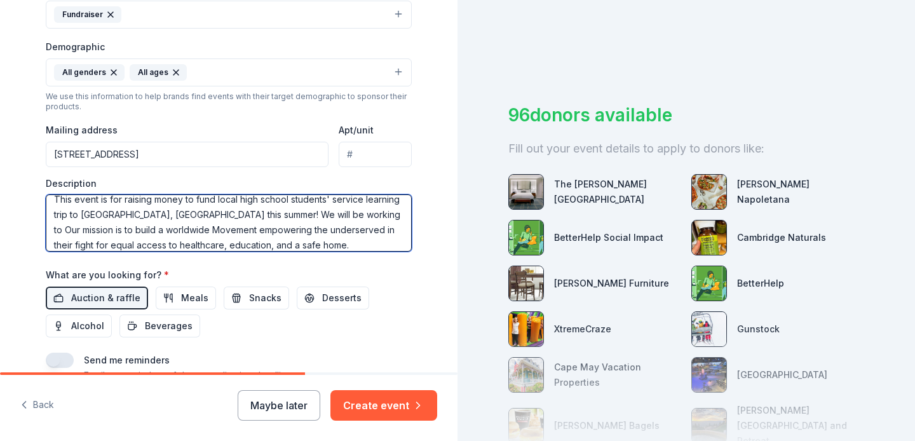
drag, startPoint x: 280, startPoint y: 216, endPoint x: 186, endPoint y: 217, distance: 94.0
click at [186, 217] on textarea "This event is for raising money to fund local high school students' service lea…" at bounding box center [229, 222] width 366 height 57
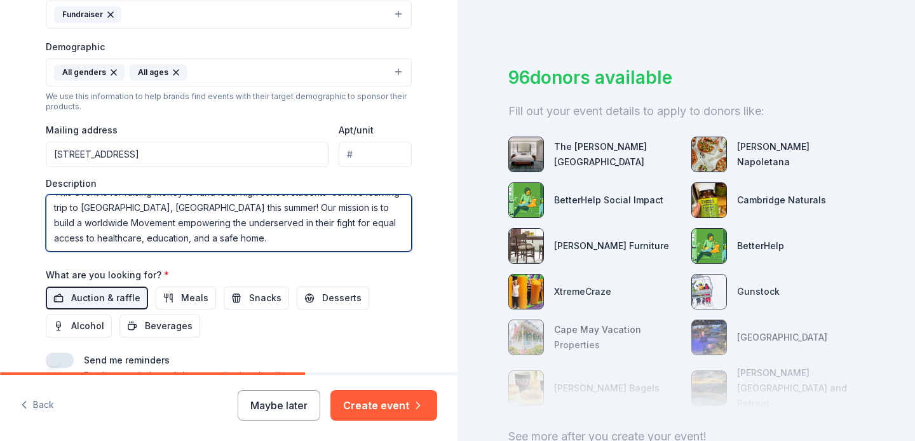
scroll to position [44, 0]
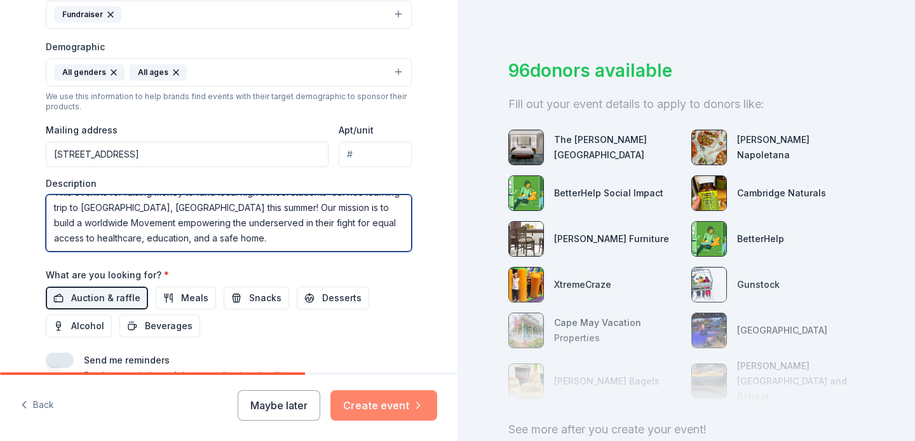
type textarea "This event is for raising money to fund local high school students' service lea…"
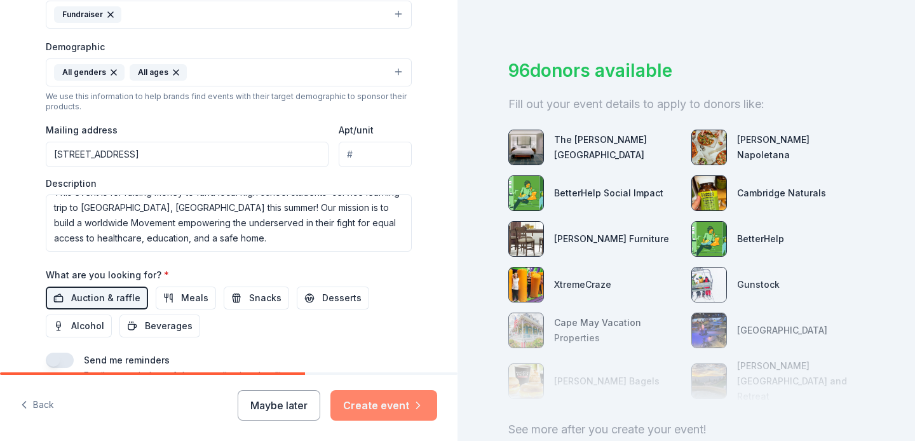
click at [397, 398] on button "Create event" at bounding box center [383, 405] width 107 height 30
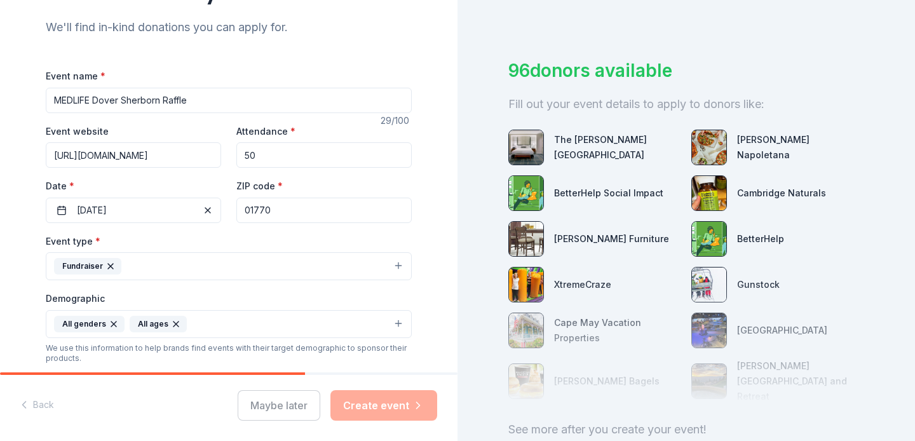
scroll to position [0, 0]
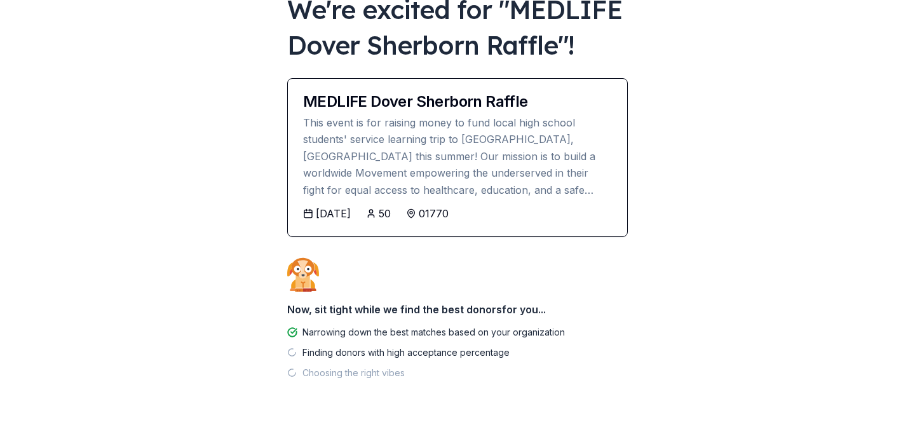
scroll to position [112, 0]
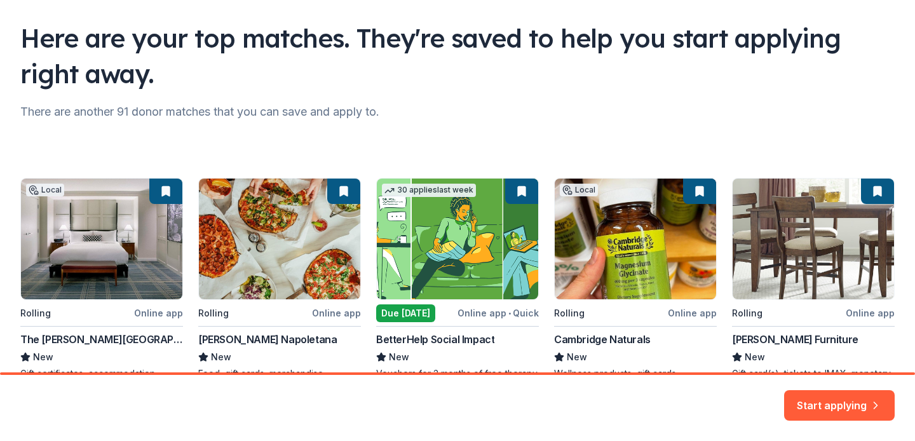
scroll to position [162, 0]
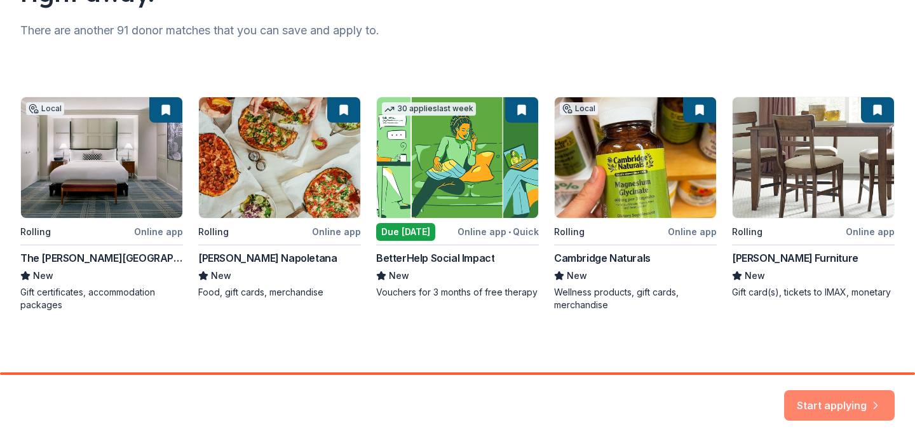
click at [812, 407] on button "Start applying" at bounding box center [839, 398] width 111 height 30
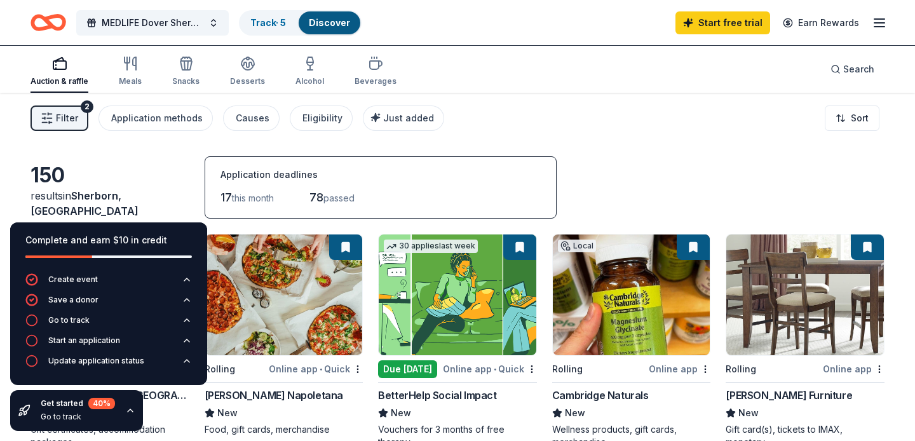
click at [4, 349] on div "Complete and earn $10 in credit Create event Save a donor Go to track Start an …" at bounding box center [108, 326] width 217 height 229
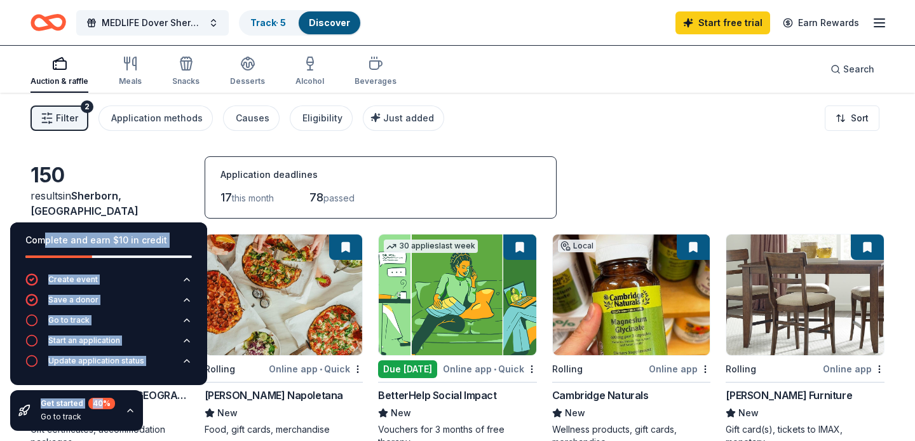
drag, startPoint x: 48, startPoint y: 242, endPoint x: 107, endPoint y: 421, distance: 188.7
click at [105, 414] on div "Complete and earn $10 in credit Create event Save a donor Go to track Start an …" at bounding box center [108, 326] width 217 height 229
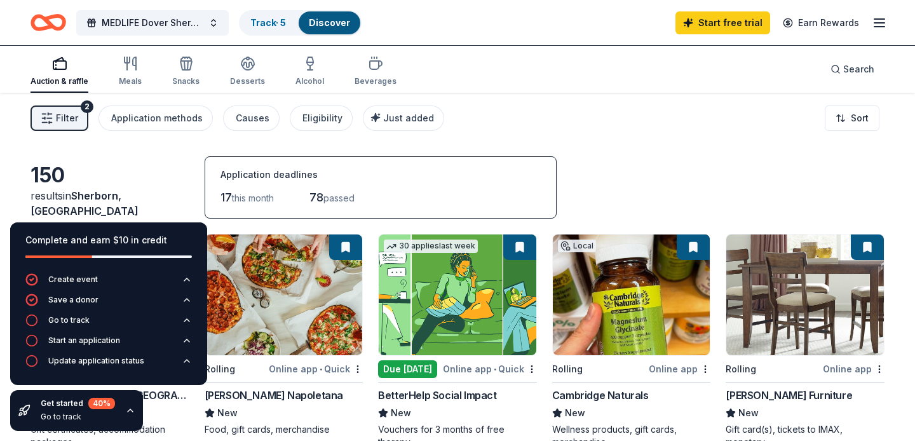
click at [156, 249] on div "Complete and earn $10 in credit" at bounding box center [108, 248] width 166 height 30
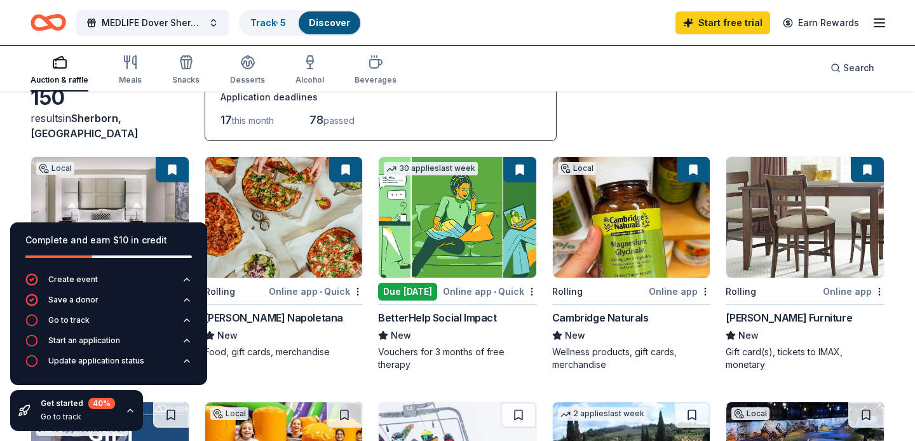
scroll to position [79, 0]
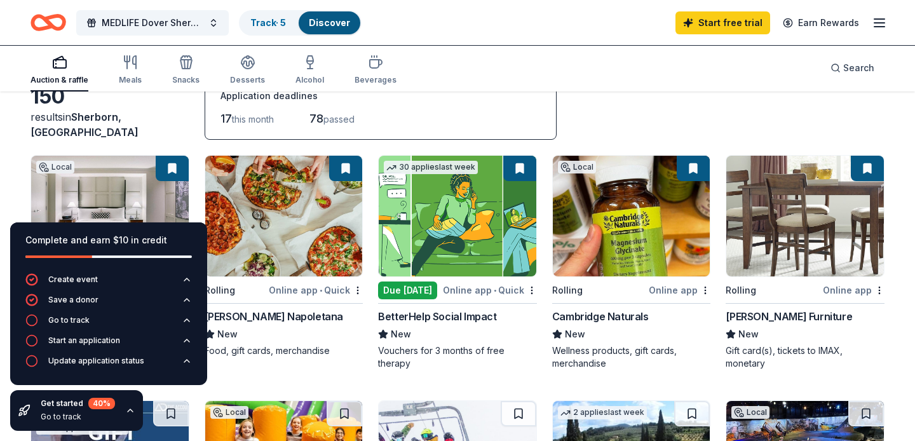
click at [119, 412] on div "Get started 40 % Go to track" at bounding box center [76, 410] width 133 height 41
click at [127, 411] on icon "button" at bounding box center [130, 410] width 10 height 10
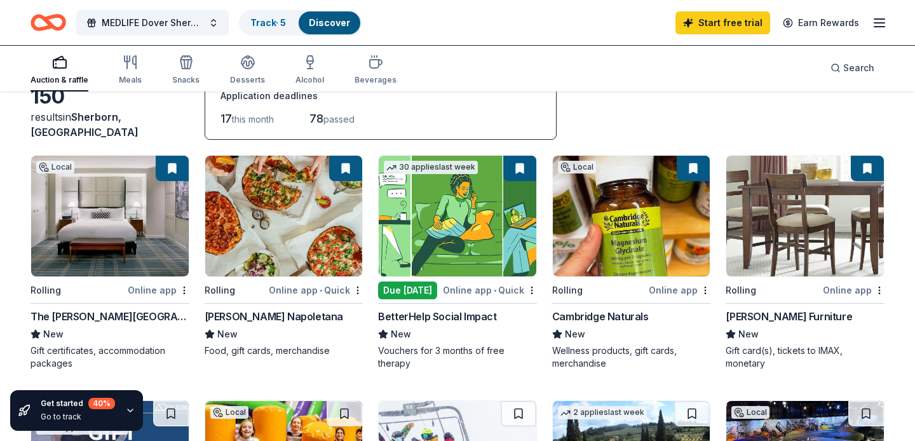
scroll to position [0, 0]
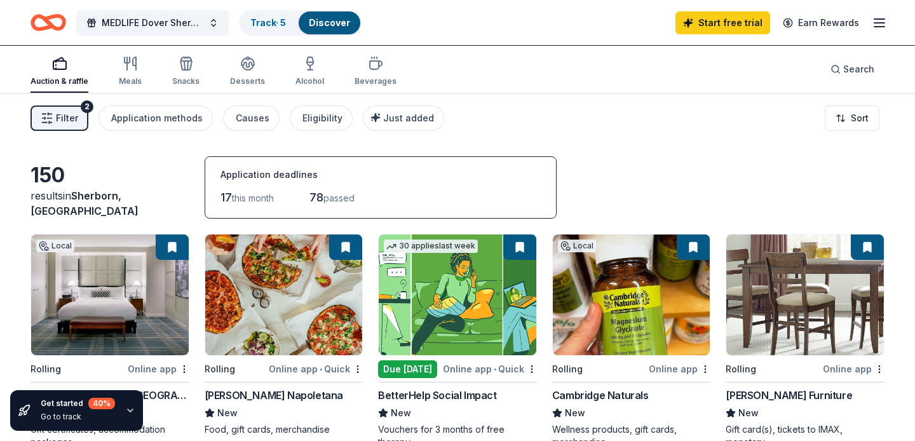
click at [64, 125] on span "Filter" at bounding box center [67, 118] width 22 height 15
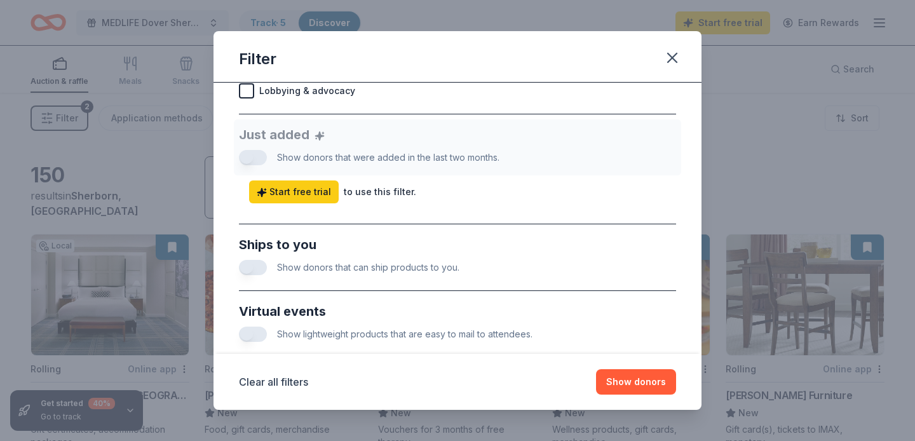
scroll to position [653, 0]
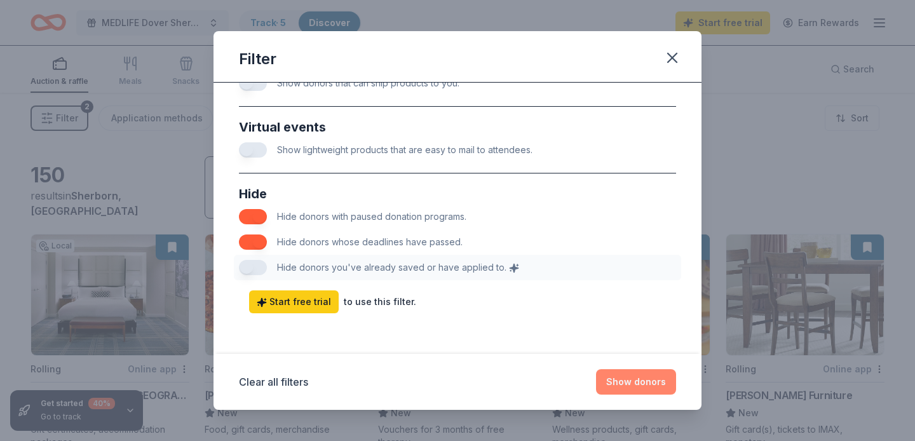
click at [627, 388] on button "Show donors" at bounding box center [636, 381] width 80 height 25
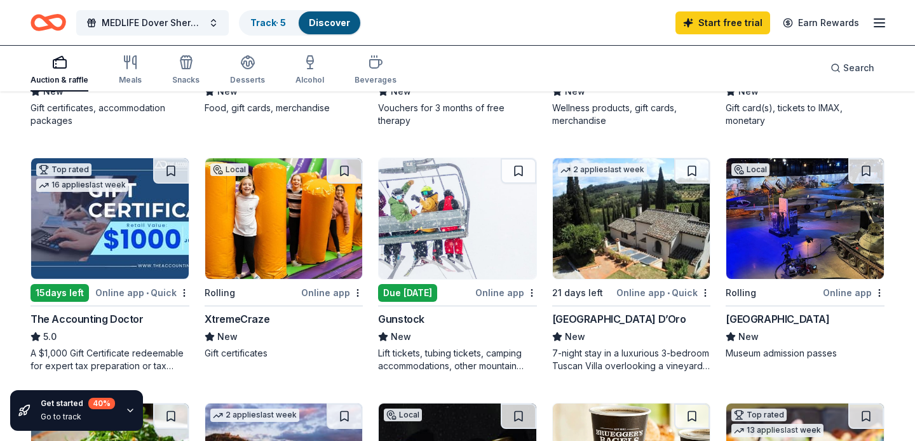
scroll to position [325, 0]
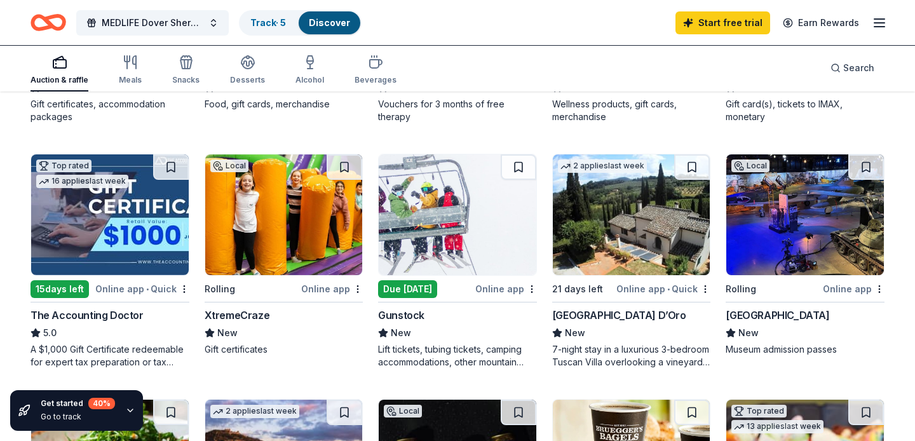
click at [613, 252] on img at bounding box center [632, 214] width 158 height 121
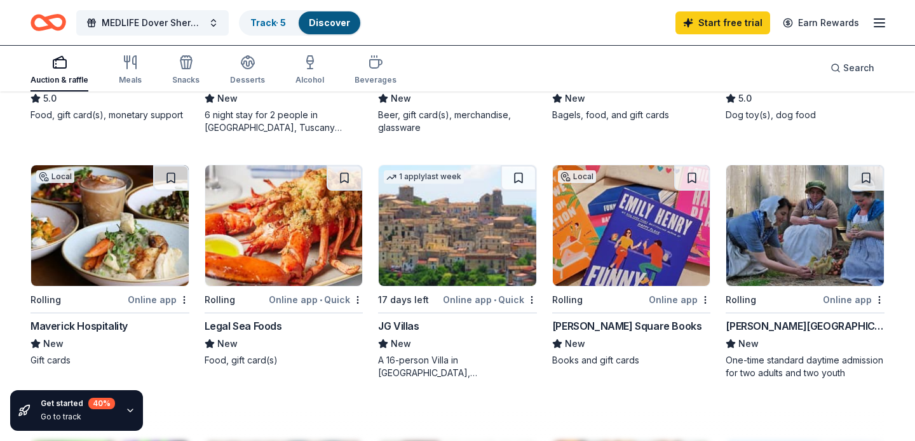
scroll to position [755, 0]
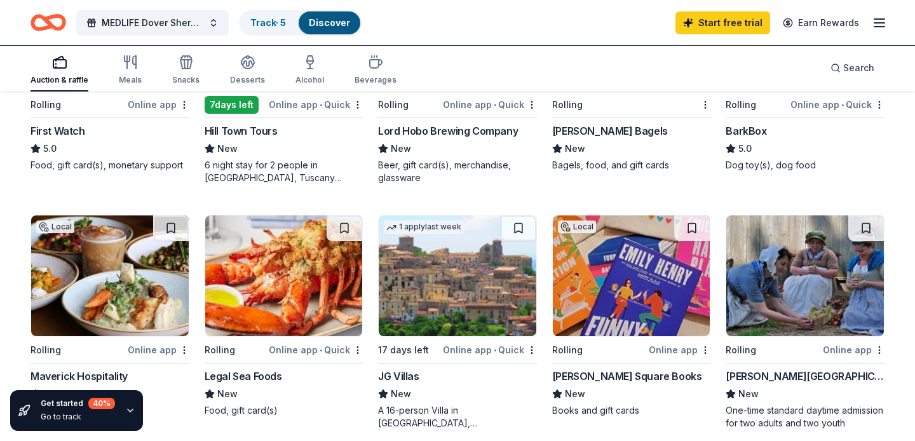
click at [88, 266] on img at bounding box center [110, 275] width 158 height 121
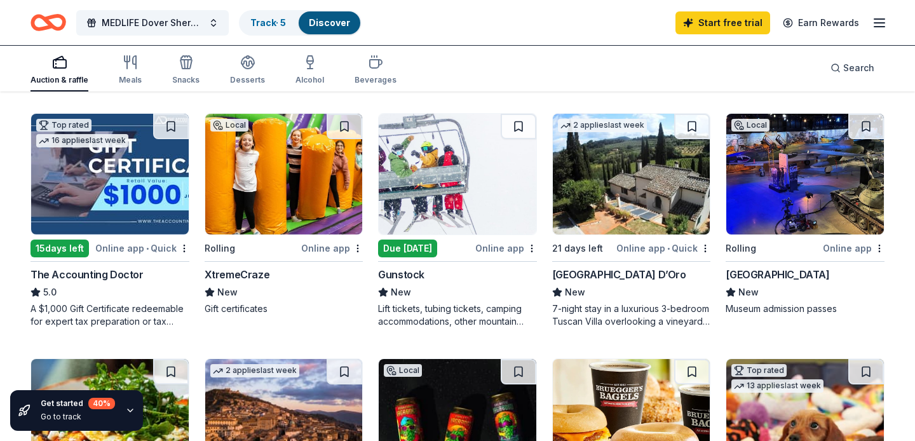
scroll to position [20, 0]
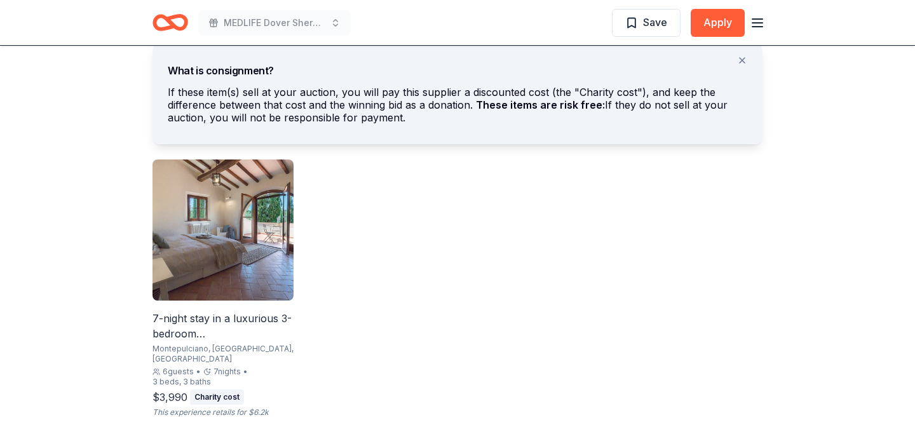
scroll to position [733, 0]
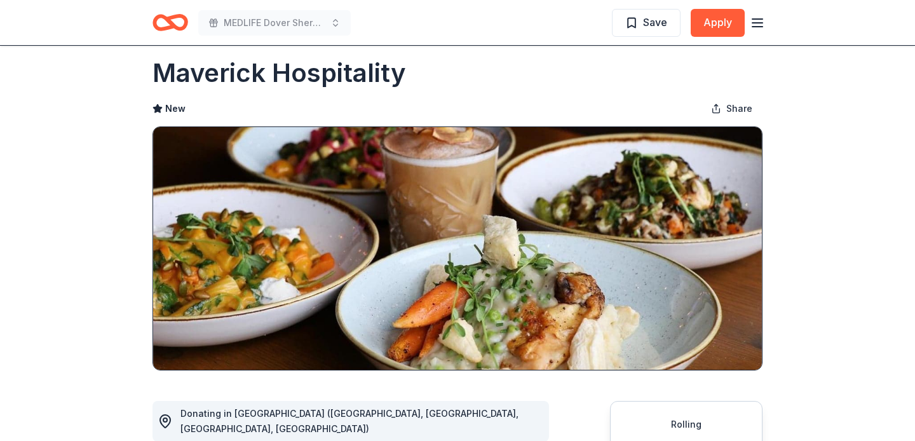
scroll to position [19, 0]
